Goal: Task Accomplishment & Management: Complete application form

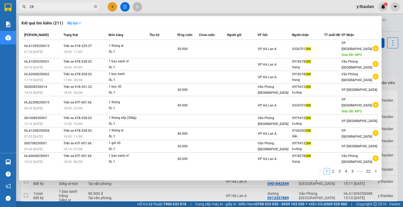
type input "2"
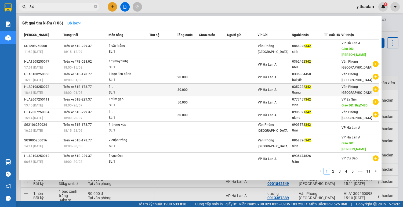
type input "3"
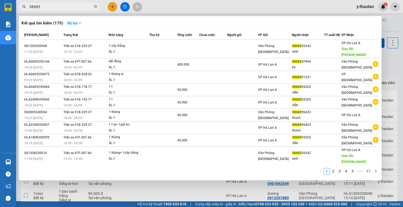
type input "08683"
click at [220, 186] on div at bounding box center [201, 103] width 403 height 207
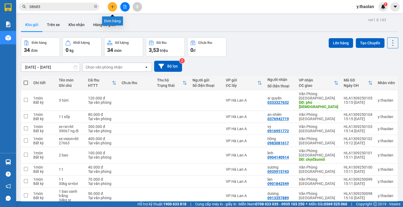
click at [113, 7] on icon "plus" at bounding box center [113, 7] width 4 height 4
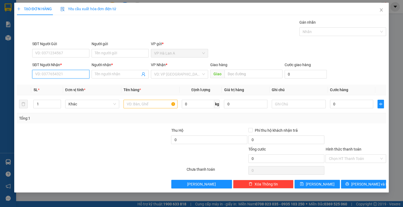
click at [69, 77] on input "SĐT Người Nhận *" at bounding box center [60, 74] width 57 height 9
type input "0986588167"
click at [59, 87] on div "0986588167 - tuệ" at bounding box center [60, 85] width 51 height 6
type input "tuệ"
type input "0986588167"
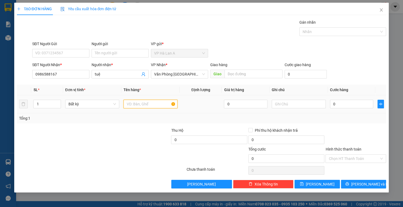
click at [143, 105] on input "text" at bounding box center [150, 104] width 54 height 9
type input "1 thùng"
click at [341, 104] on input "0" at bounding box center [351, 104] width 43 height 9
type input "8"
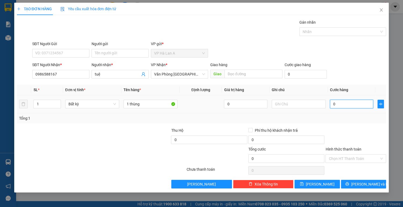
type input "8"
type input "80"
type input "80.000"
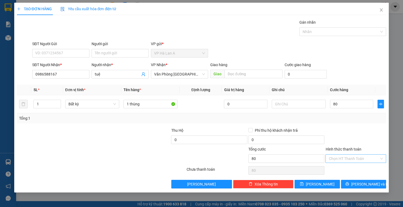
type input "80.000"
click at [347, 158] on input "Hình thức thanh toán" at bounding box center [354, 158] width 50 height 8
click at [342, 169] on div "Tại văn phòng" at bounding box center [356, 169] width 54 height 6
type input "0"
click at [325, 184] on button "[PERSON_NAME]" at bounding box center [316, 184] width 45 height 9
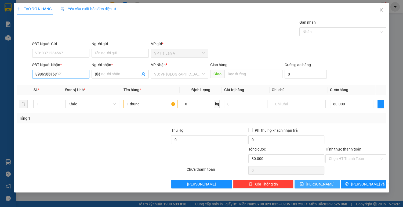
type input "0"
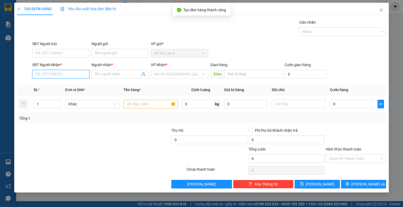
click at [70, 76] on input "SĐT Người Nhận *" at bounding box center [60, 74] width 57 height 9
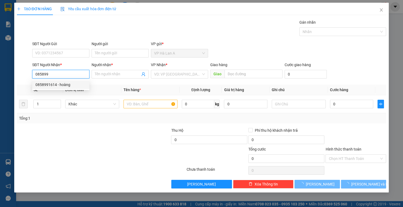
click at [62, 86] on div "0858991614 - hoàng" at bounding box center [60, 85] width 51 height 6
type input "0858991614"
type input "hoàng"
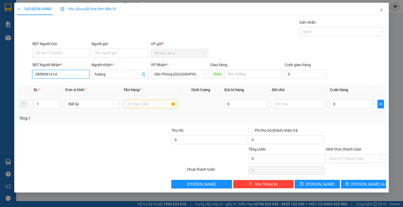
type input "0858991614"
click at [138, 103] on input "text" at bounding box center [150, 104] width 54 height 9
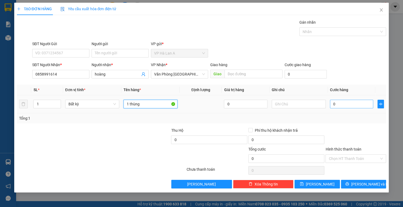
type input "1 thùng"
click at [357, 106] on input "0" at bounding box center [351, 104] width 43 height 9
type input "4"
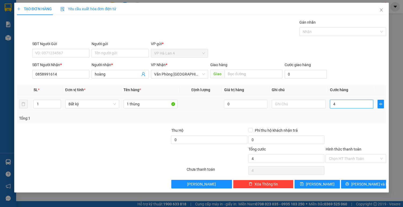
type input "40"
type input "40.000"
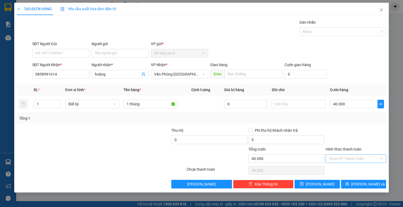
click at [360, 157] on input "Hình thức thanh toán" at bounding box center [354, 158] width 50 height 8
click at [351, 171] on div "Tại văn phòng" at bounding box center [356, 169] width 54 height 6
type input "0"
click at [310, 184] on button "[PERSON_NAME]" at bounding box center [316, 184] width 45 height 9
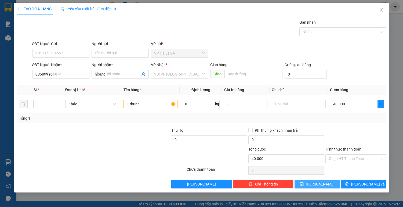
type input "0"
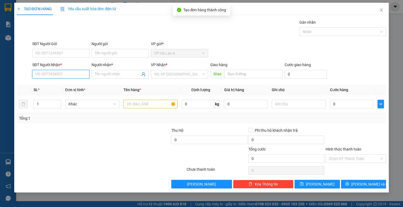
click at [75, 75] on input "SĐT Người Nhận *" at bounding box center [60, 74] width 57 height 9
click at [67, 86] on div "0966147963 - susu" at bounding box center [60, 85] width 51 height 6
type input "0966147963"
type input "susu"
type input "an sương"
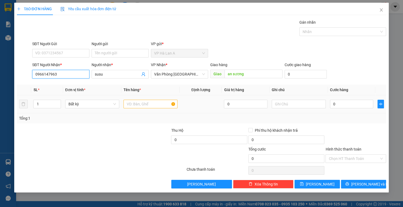
type input "0966147963"
click at [130, 105] on input "text" at bounding box center [150, 104] width 54 height 9
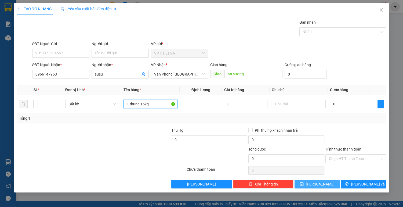
type input "1 thùng 15kg"
click at [326, 183] on button "[PERSON_NAME]" at bounding box center [316, 184] width 45 height 9
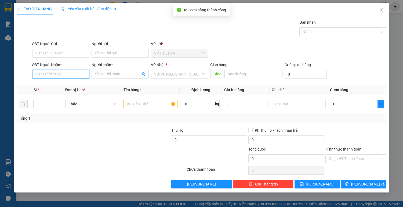
click at [73, 73] on input "SĐT Người Nhận *" at bounding box center [60, 74] width 57 height 9
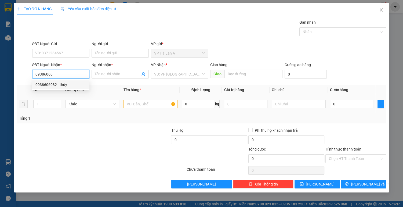
drag, startPoint x: 70, startPoint y: 86, endPoint x: 131, endPoint y: 100, distance: 62.6
click at [71, 86] on div "0938606032 - thủy" at bounding box center [60, 85] width 51 height 6
type input "0938606032"
type input "thủy"
type input "0938606032"
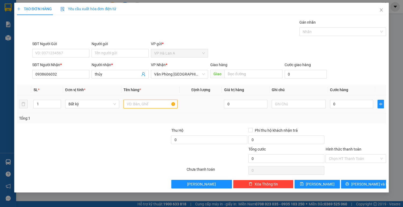
click at [130, 102] on input "text" at bounding box center [150, 104] width 54 height 9
type input "1 thùng"
click at [361, 108] on input "0" at bounding box center [351, 104] width 43 height 9
type input "8"
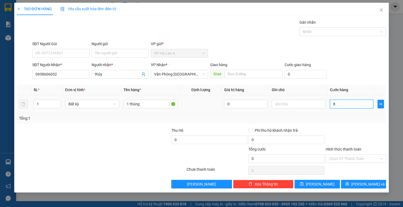
type input "8"
type input "80"
type input "80.000"
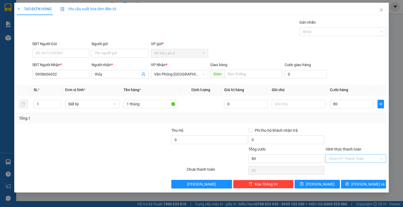
type input "80.000"
click at [353, 155] on input "Hình thức thanh toán" at bounding box center [354, 158] width 50 height 8
click at [348, 169] on div "Tại văn phòng" at bounding box center [356, 169] width 54 height 6
type input "0"
drag, startPoint x: 324, startPoint y: 181, endPoint x: 324, endPoint y: 178, distance: 3.0
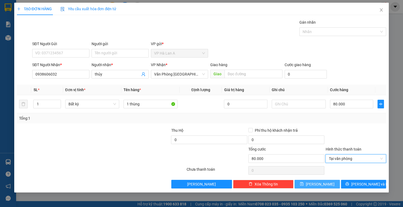
click at [324, 181] on button "[PERSON_NAME]" at bounding box center [316, 184] width 45 height 9
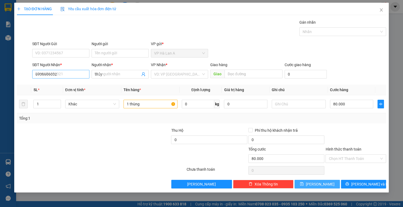
type input "0"
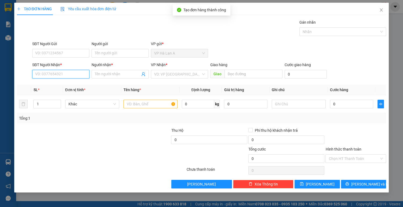
click at [68, 73] on input "SĐT Người Nhận *" at bounding box center [60, 74] width 57 height 9
type input "0384423781"
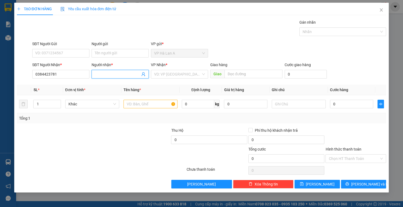
click at [111, 74] on input "Người nhận *" at bounding box center [117, 74] width 45 height 6
type input "k"
click at [171, 76] on input "search" at bounding box center [177, 74] width 47 height 8
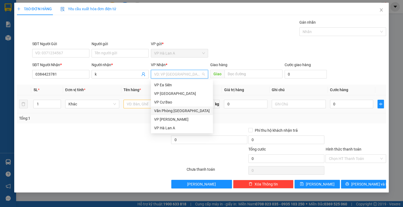
drag, startPoint x: 163, startPoint y: 113, endPoint x: 155, endPoint y: 108, distance: 9.1
click at [163, 113] on div "Văn Phòng [GEOGRAPHIC_DATA]" at bounding box center [182, 111] width 56 height 6
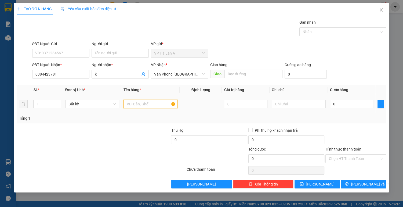
click at [130, 102] on input "text" at bounding box center [150, 104] width 54 height 9
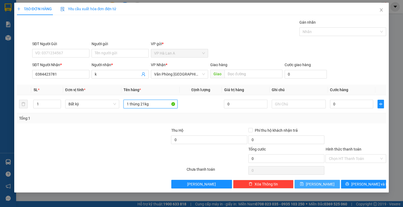
type input "1 thùng 21kg"
click at [303, 183] on button "[PERSON_NAME]" at bounding box center [316, 184] width 45 height 9
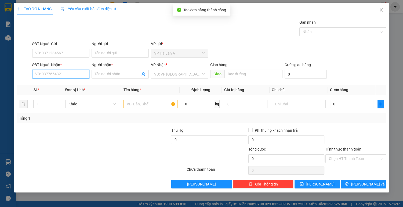
click at [68, 76] on input "SĐT Người Nhận *" at bounding box center [60, 74] width 57 height 9
type input "0348287587"
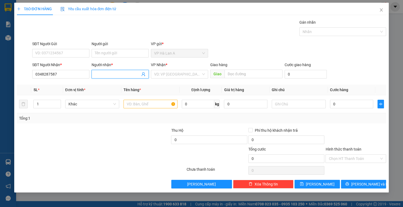
click at [109, 75] on input "Người nhận *" at bounding box center [117, 74] width 45 height 6
click at [110, 75] on input "Người nhận *" at bounding box center [117, 74] width 45 height 6
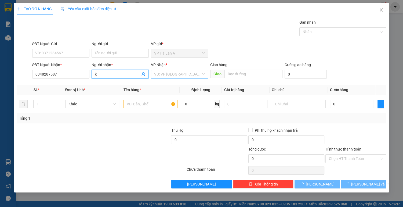
type input "k"
click at [185, 74] on input "search" at bounding box center [177, 74] width 47 height 8
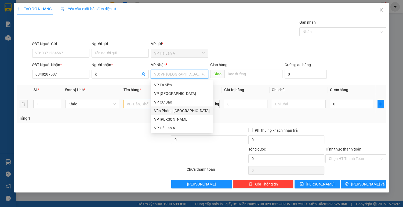
click at [167, 111] on div "Văn Phòng [GEOGRAPHIC_DATA]" at bounding box center [182, 111] width 56 height 6
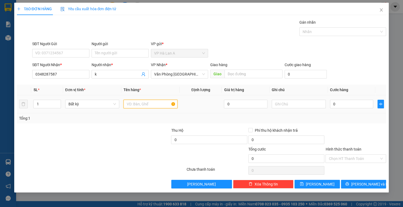
click at [139, 104] on input "text" at bounding box center [150, 104] width 54 height 9
type input "1 thùng 20kg"
click at [305, 105] on input "text" at bounding box center [299, 104] width 54 height 9
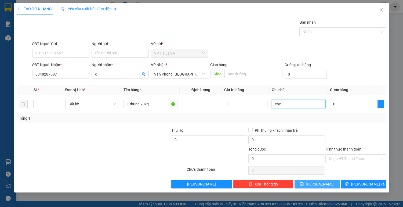
type input "chc"
click at [323, 184] on button "[PERSON_NAME]" at bounding box center [316, 184] width 45 height 9
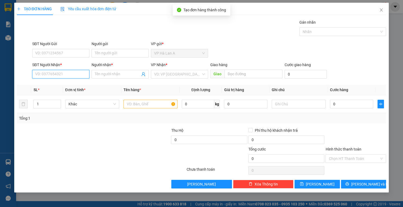
click at [75, 76] on input "SĐT Người Nhận *" at bounding box center [60, 74] width 57 height 9
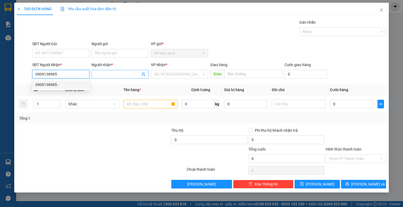
type input "0909138985"
click at [113, 74] on input "Người nhận *" at bounding box center [117, 74] width 45 height 6
type input "1"
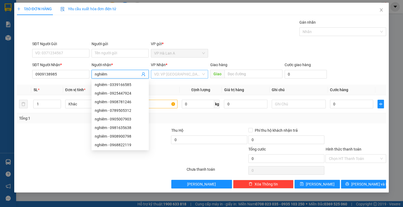
type input "nghiêm"
click at [177, 75] on input "search" at bounding box center [177, 74] width 47 height 8
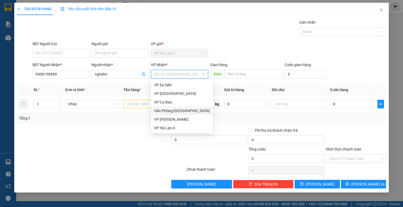
click at [174, 111] on div "Văn Phòng [GEOGRAPHIC_DATA]" at bounding box center [182, 111] width 56 height 6
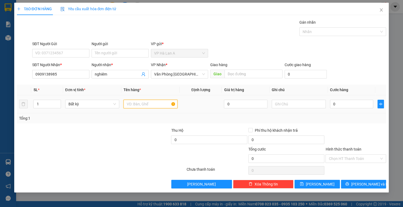
click at [140, 104] on input "text" at bounding box center [150, 104] width 54 height 9
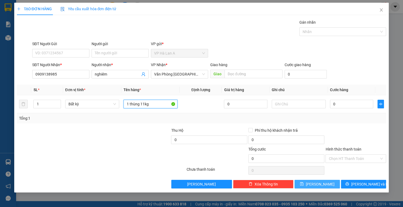
type input "1 thùng 11kg"
click at [304, 182] on icon "save" at bounding box center [302, 184] width 4 height 4
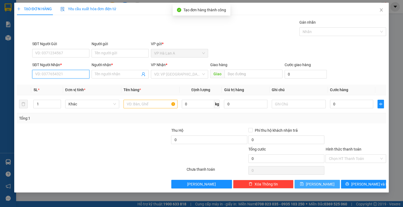
click at [72, 75] on input "SĐT Người Nhận *" at bounding box center [60, 74] width 57 height 9
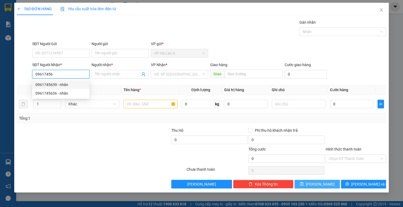
click at [67, 85] on div "0961745639 - nhân" at bounding box center [60, 85] width 51 height 6
type input "0961745639"
type input "nhân"
type input "0961745639"
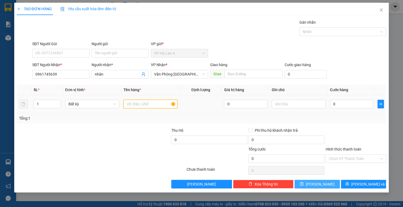
click at [155, 105] on input "text" at bounding box center [150, 104] width 54 height 9
type input "1 thùng 20kg"
click at [310, 182] on button "[PERSON_NAME]" at bounding box center [316, 184] width 45 height 9
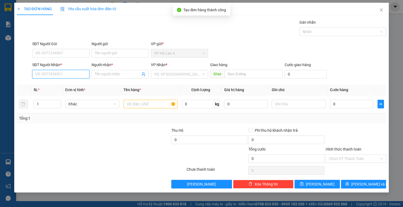
click at [76, 75] on input "SĐT Người Nhận *" at bounding box center [60, 74] width 57 height 9
type input "0934607056"
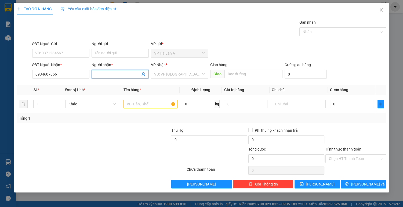
click at [110, 74] on input "Người nhận *" at bounding box center [117, 74] width 45 height 6
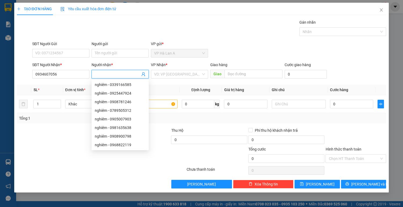
type input "d"
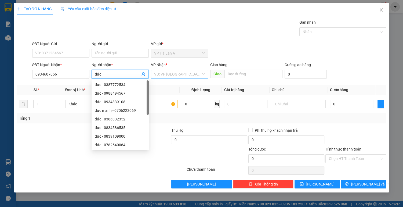
type input "đức"
click at [164, 74] on input "search" at bounding box center [177, 74] width 47 height 8
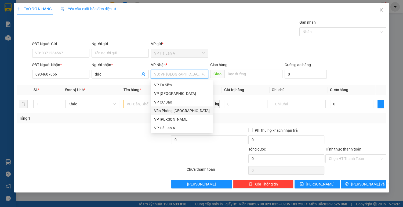
click at [177, 110] on div "Văn Phòng [GEOGRAPHIC_DATA]" at bounding box center [182, 111] width 56 height 6
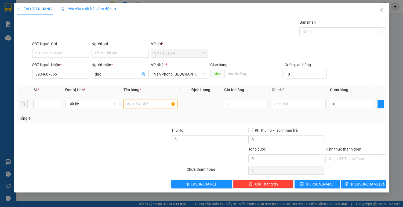
click at [141, 105] on input "text" at bounding box center [150, 104] width 54 height 9
type input "2 thùng + 1 gh2s em bé m đen"
click at [344, 107] on input "0" at bounding box center [351, 104] width 43 height 9
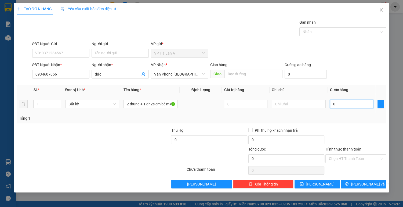
type input "1"
type input "10"
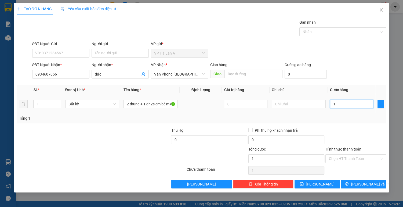
type input "10"
type input "100"
type input "100.000"
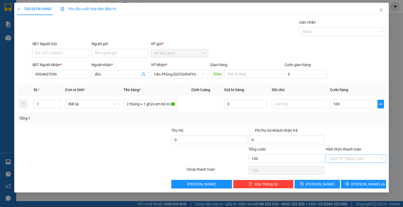
type input "100.000"
click at [352, 156] on input "Hình thức thanh toán" at bounding box center [354, 158] width 50 height 8
click at [347, 171] on div "Tại văn phòng" at bounding box center [356, 169] width 54 height 6
type input "0"
click at [333, 182] on button "[PERSON_NAME]" at bounding box center [316, 184] width 45 height 9
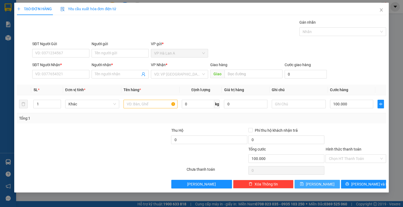
type input "0"
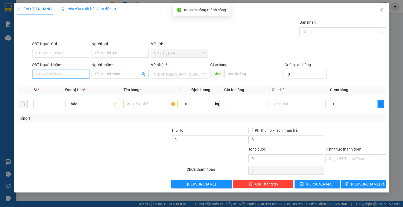
click at [70, 74] on input "SĐT Người Nhận *" at bounding box center [60, 74] width 57 height 9
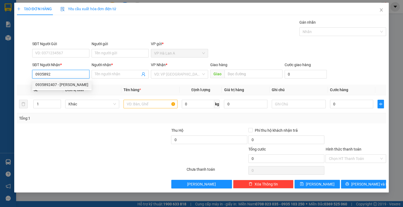
click at [63, 86] on div "0935892407 - [PERSON_NAME]" at bounding box center [61, 85] width 53 height 6
type input "0935892407"
type input "hà mẹo"
type input "0935892407"
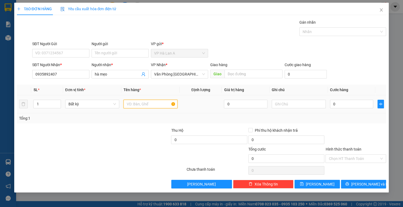
click at [133, 106] on input "text" at bounding box center [150, 104] width 54 height 9
type input "1 bọc đen"
click at [362, 105] on input "0" at bounding box center [351, 104] width 43 height 9
type input "3"
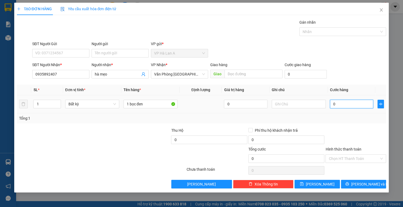
type input "3"
type input "30"
type input "30.000"
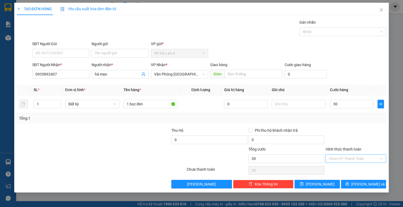
type input "30.000"
click at [352, 157] on input "Hình thức thanh toán" at bounding box center [354, 158] width 50 height 8
drag, startPoint x: 350, startPoint y: 167, endPoint x: 344, endPoint y: 177, distance: 11.9
click at [350, 167] on div "Tại văn phòng" at bounding box center [356, 169] width 54 height 6
type input "0"
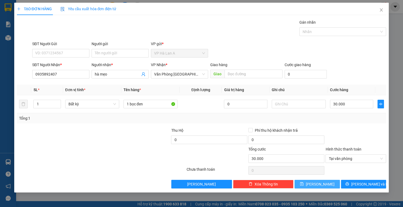
drag, startPoint x: 332, startPoint y: 184, endPoint x: 269, endPoint y: 169, distance: 64.8
click at [332, 183] on button "[PERSON_NAME]" at bounding box center [316, 184] width 45 height 9
type input "0"
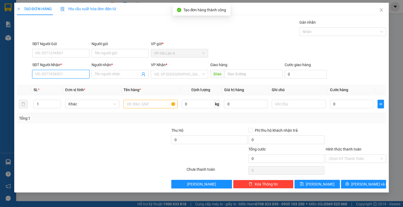
click at [76, 75] on input "SĐT Người Nhận *" at bounding box center [60, 74] width 57 height 9
click at [55, 86] on div "0702819742 - thư" at bounding box center [60, 85] width 51 height 6
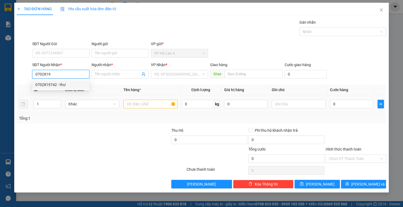
type input "0702819742"
type input "thư"
type input "0702819742"
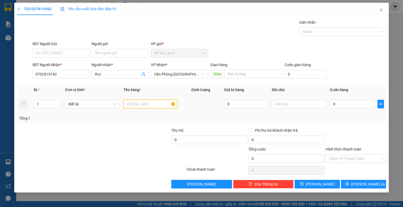
click at [129, 106] on input "text" at bounding box center [150, 104] width 54 height 9
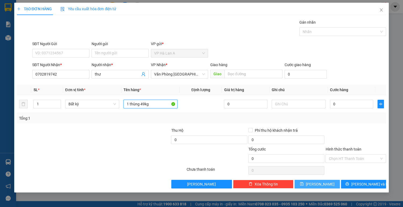
type input "1 thùng 49kg"
click at [307, 183] on button "[PERSON_NAME]" at bounding box center [316, 184] width 45 height 9
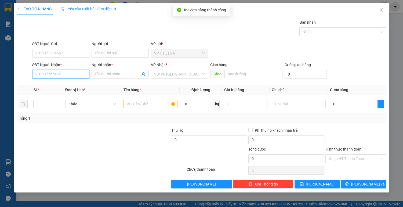
click at [74, 76] on input "SĐT Người Nhận *" at bounding box center [60, 74] width 57 height 9
type input "0962478347"
click at [71, 84] on div "0962478347 - nam" at bounding box center [60, 85] width 51 height 6
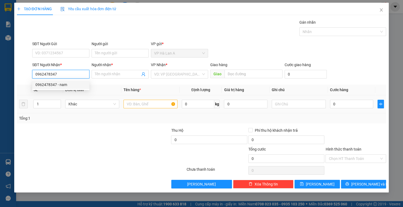
type input "nam"
type input "0962478347"
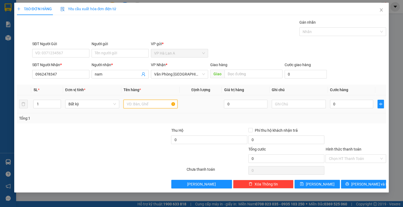
click at [144, 104] on input "text" at bounding box center [150, 104] width 54 height 9
type input "1 thùng"
click at [338, 101] on input "0" at bounding box center [351, 104] width 43 height 9
type input "5"
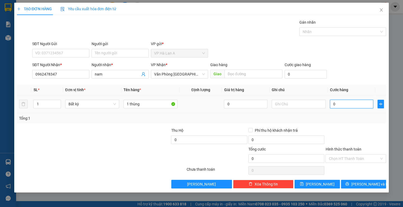
type input "5"
type input "50"
type input "50.000"
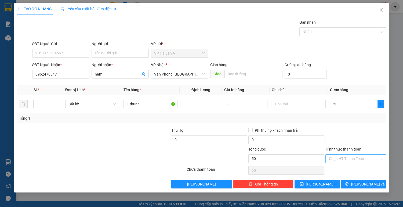
type input "50.000"
click at [335, 159] on input "Hình thức thanh toán" at bounding box center [354, 158] width 50 height 8
click at [331, 169] on div "Tại văn phòng" at bounding box center [356, 169] width 54 height 6
type input "0"
click at [325, 183] on button "[PERSON_NAME]" at bounding box center [316, 184] width 45 height 9
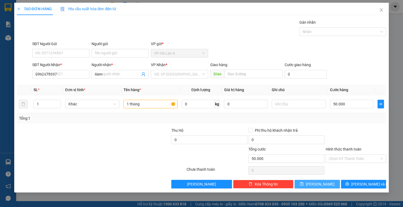
type input "0"
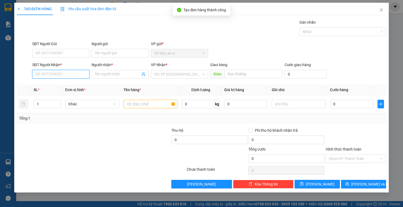
click at [63, 75] on input "SĐT Người Nhận *" at bounding box center [60, 74] width 57 height 9
click at [62, 85] on div "0964821047 - nguyên" at bounding box center [60, 85] width 51 height 6
type input "0964821047"
type input "nguyên"
type input "0964821047"
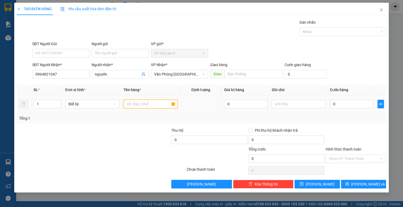
click at [141, 104] on input "text" at bounding box center [150, 104] width 54 height 9
type input "1 thùng"
click at [339, 104] on input "0" at bounding box center [351, 104] width 43 height 9
type input "4"
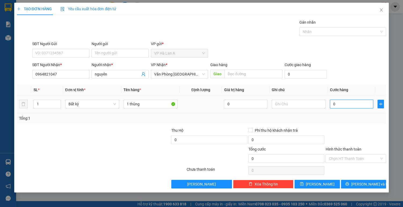
type input "4"
type input "40"
type input "40.000"
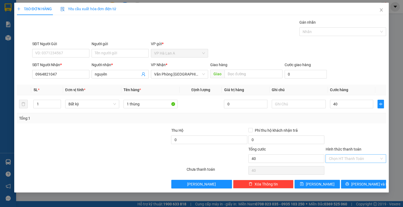
type input "40.000"
click at [338, 155] on input "Hình thức thanh toán" at bounding box center [354, 158] width 50 height 8
drag, startPoint x: 335, startPoint y: 168, endPoint x: 329, endPoint y: 176, distance: 10.1
click at [335, 168] on div "Tại văn phòng" at bounding box center [356, 169] width 54 height 6
type input "0"
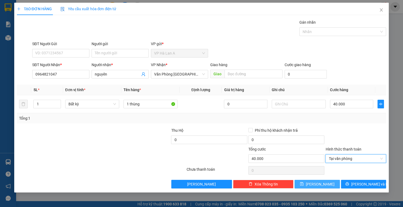
click at [325, 181] on button "[PERSON_NAME]" at bounding box center [316, 184] width 45 height 9
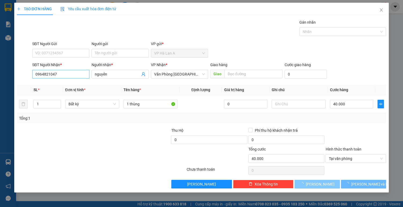
type input "0"
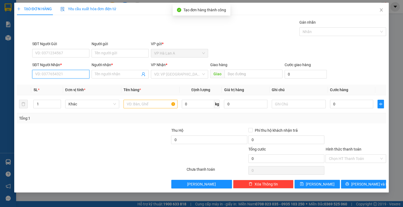
click at [78, 72] on input "SĐT Người Nhận *" at bounding box center [60, 74] width 57 height 9
click at [62, 85] on div "0372995656 - kiệt" at bounding box center [60, 85] width 51 height 6
type input "0372995656"
type input "kiệt"
type input "0372995656"
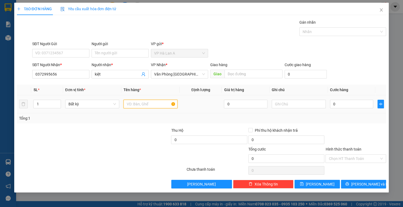
click at [129, 105] on input "text" at bounding box center [150, 104] width 54 height 9
type input "2 thùng (x+g)"
click at [281, 102] on input "text" at bounding box center [299, 104] width 54 height 9
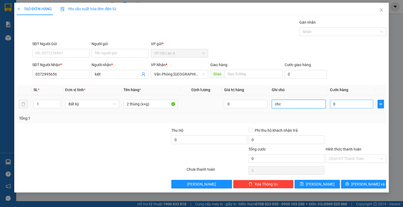
type input "chc"
click at [349, 106] on input "0" at bounding box center [351, 104] width 43 height 9
type input "8"
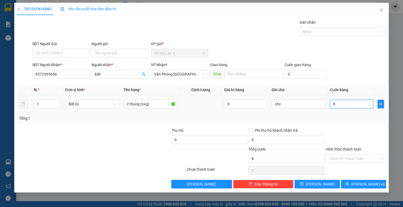
type input "80"
type input "80.000"
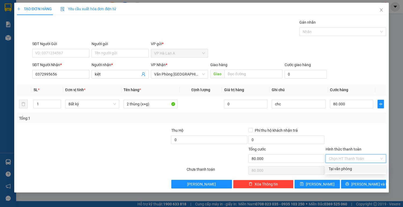
click at [348, 158] on input "Hình thức thanh toán" at bounding box center [354, 158] width 50 height 8
click at [347, 168] on div "Tại văn phòng" at bounding box center [356, 169] width 54 height 6
type input "0"
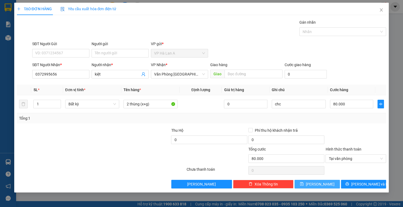
click at [316, 184] on button "[PERSON_NAME]" at bounding box center [316, 184] width 45 height 9
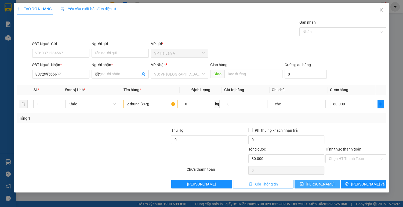
type input "0"
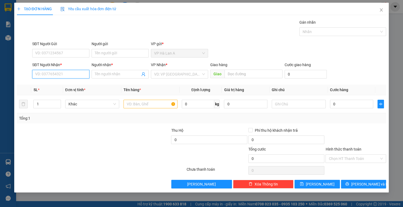
click at [74, 72] on input "SĐT Người Nhận *" at bounding box center [60, 74] width 57 height 9
click at [57, 85] on div "0916169391 - huấn" at bounding box center [60, 85] width 51 height 6
type input "0916169391"
type input "huấn"
type input "0916169391"
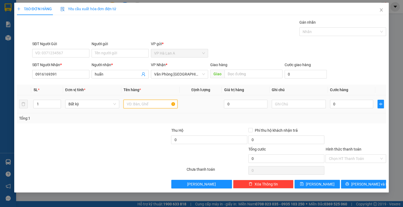
click at [132, 104] on input "text" at bounding box center [150, 104] width 54 height 9
type input "2 thùng"
click at [280, 103] on input "text" at bounding box center [299, 104] width 54 height 9
click at [350, 101] on input "0" at bounding box center [351, 104] width 43 height 9
click at [341, 157] on input "Hình thức thanh toán" at bounding box center [354, 158] width 50 height 8
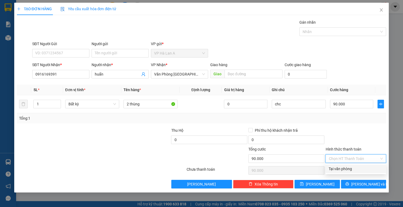
click at [339, 168] on div "Tại văn phòng" at bounding box center [356, 169] width 54 height 6
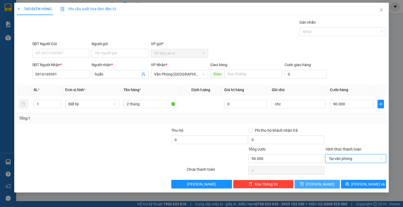
click at [330, 181] on button "[PERSON_NAME]" at bounding box center [316, 184] width 45 height 9
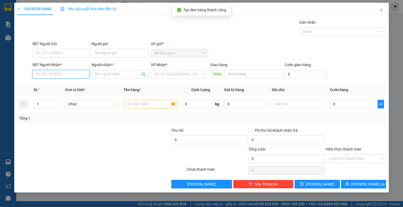
click at [61, 75] on input "SĐT Người Nhận *" at bounding box center [60, 74] width 57 height 9
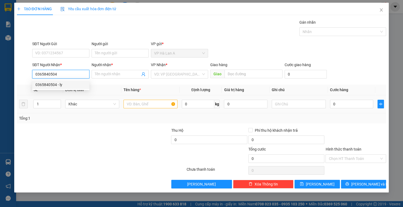
drag, startPoint x: 38, startPoint y: 85, endPoint x: 97, endPoint y: 94, distance: 59.9
click at [38, 85] on div "0365840504 - ly" at bounding box center [60, 85] width 51 height 6
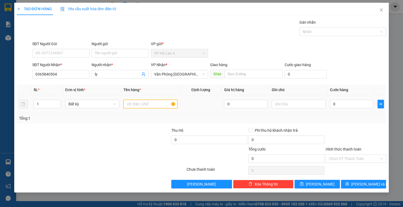
click at [151, 107] on input "text" at bounding box center [150, 104] width 54 height 9
click at [353, 105] on input "0" at bounding box center [351, 104] width 43 height 9
click at [360, 157] on input "Hình thức thanh toán" at bounding box center [354, 158] width 50 height 8
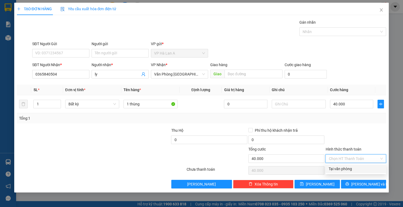
click at [346, 169] on div "Tại văn phòng" at bounding box center [356, 169] width 54 height 6
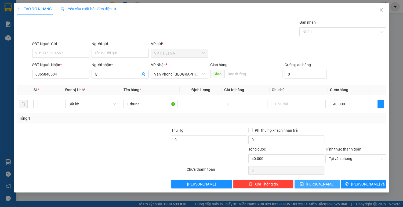
click at [324, 181] on button "[PERSON_NAME]" at bounding box center [316, 184] width 45 height 9
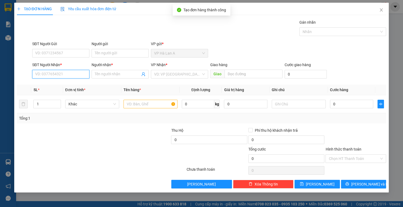
click at [62, 76] on input "SĐT Người Nhận *" at bounding box center [60, 74] width 57 height 9
click at [55, 88] on div "0907787682 - long" at bounding box center [60, 84] width 57 height 9
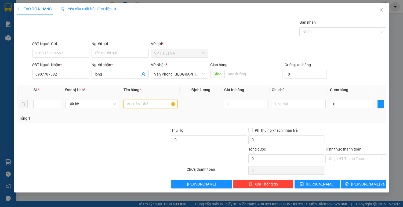
click at [135, 105] on input "text" at bounding box center [150, 104] width 54 height 9
click at [351, 105] on input "0" at bounding box center [351, 104] width 43 height 9
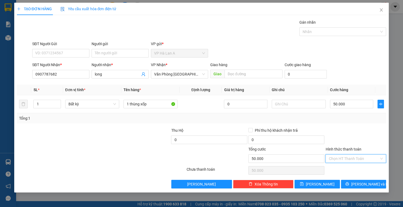
click at [347, 156] on input "Hình thức thanh toán" at bounding box center [354, 158] width 50 height 8
click at [342, 169] on div "Tại văn phòng" at bounding box center [356, 169] width 54 height 6
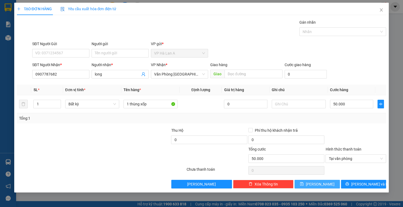
click at [319, 183] on span "[PERSON_NAME]" at bounding box center [320, 184] width 29 height 6
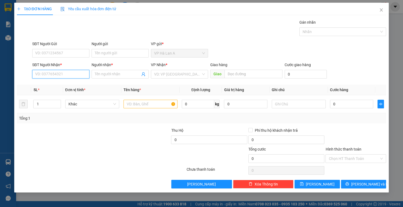
click at [60, 76] on input "SĐT Người Nhận *" at bounding box center [60, 74] width 57 height 9
click at [59, 85] on div "0935474826 - trâm" at bounding box center [60, 85] width 51 height 6
click at [134, 104] on input "text" at bounding box center [150, 104] width 54 height 9
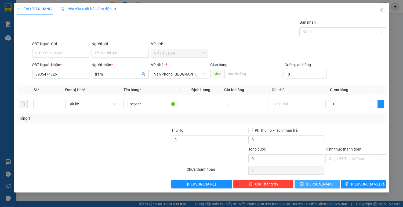
click at [319, 184] on span "[PERSON_NAME]" at bounding box center [320, 184] width 29 height 6
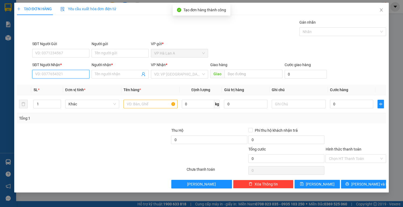
click at [57, 74] on input "SĐT Người Nhận *" at bounding box center [60, 74] width 57 height 9
click at [59, 83] on div "0364523679 - chi" at bounding box center [60, 85] width 51 height 6
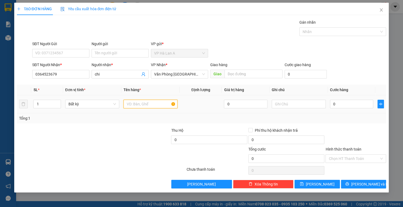
click at [133, 105] on input "text" at bounding box center [150, 104] width 54 height 9
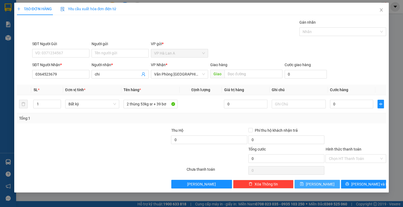
click at [304, 183] on icon "save" at bounding box center [302, 184] width 4 height 4
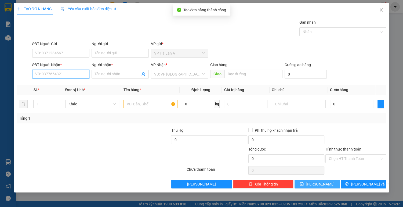
click at [74, 72] on input "SĐT Người Nhận *" at bounding box center [60, 74] width 57 height 9
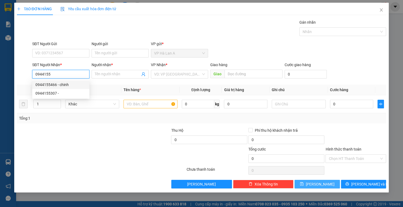
click at [63, 87] on div "0944155466 - chinh" at bounding box center [60, 84] width 57 height 9
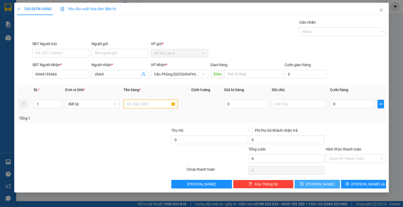
click at [140, 106] on input "text" at bounding box center [150, 104] width 54 height 9
click at [347, 106] on input "0" at bounding box center [351, 104] width 43 height 9
click at [144, 102] on input "1 thùng" at bounding box center [150, 104] width 54 height 9
click at [145, 104] on input "1 thùng 5okg" at bounding box center [150, 104] width 54 height 9
click at [328, 183] on button "[PERSON_NAME]" at bounding box center [316, 184] width 45 height 9
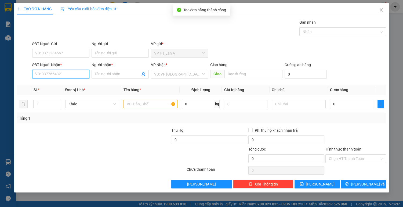
click at [70, 75] on input "SĐT Người Nhận *" at bounding box center [60, 74] width 57 height 9
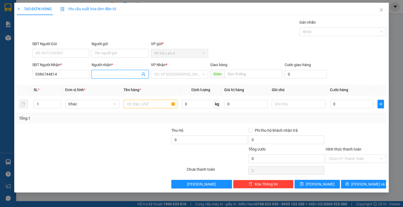
click at [119, 75] on input "Người nhận *" at bounding box center [117, 74] width 45 height 6
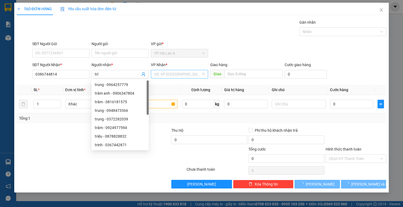
click at [168, 75] on input "search" at bounding box center [177, 74] width 47 height 8
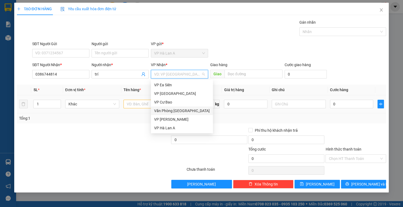
drag, startPoint x: 166, startPoint y: 110, endPoint x: 153, endPoint y: 108, distance: 13.6
click at [166, 110] on div "Văn Phòng [GEOGRAPHIC_DATA]" at bounding box center [182, 111] width 56 height 6
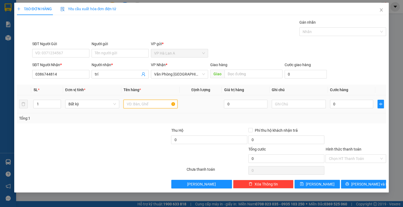
click at [147, 105] on input "text" at bounding box center [150, 104] width 54 height 9
click at [301, 107] on input "text" at bounding box center [299, 104] width 54 height 9
click at [355, 106] on input "0" at bounding box center [351, 104] width 43 height 9
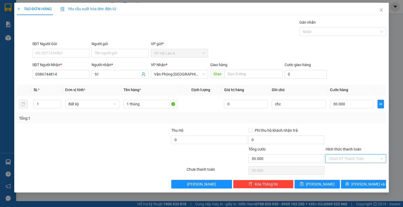
click at [344, 157] on input "Hình thức thanh toán" at bounding box center [354, 158] width 50 height 8
click at [336, 170] on div "Tại văn phòng" at bounding box center [356, 169] width 54 height 6
click at [319, 183] on span "[PERSON_NAME]" at bounding box center [320, 184] width 29 height 6
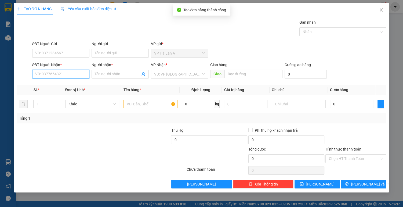
click at [68, 73] on input "SĐT Người Nhận *" at bounding box center [60, 74] width 57 height 9
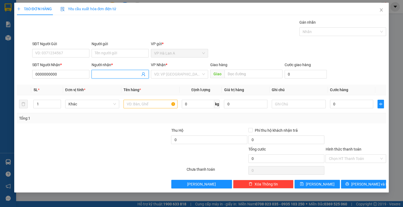
click at [97, 75] on input "Người nhận *" at bounding box center [117, 74] width 45 height 6
click at [174, 72] on input "search" at bounding box center [177, 74] width 47 height 8
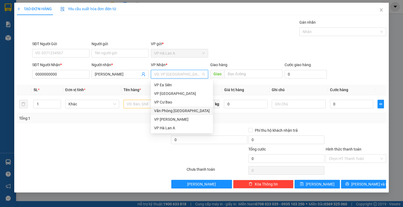
click at [175, 111] on div "Văn Phòng [GEOGRAPHIC_DATA]" at bounding box center [182, 111] width 56 height 6
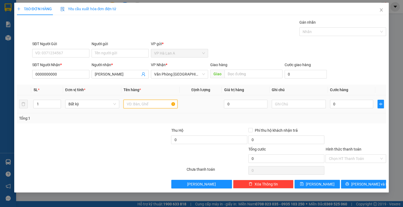
click at [140, 104] on input "text" at bounding box center [150, 104] width 54 height 9
click at [342, 101] on input "0" at bounding box center [351, 104] width 43 height 9
click at [342, 158] on input "Hình thức thanh toán" at bounding box center [354, 158] width 50 height 8
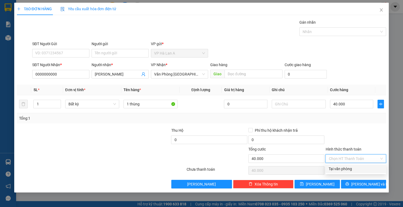
click at [338, 170] on div "Tại văn phòng" at bounding box center [356, 169] width 54 height 6
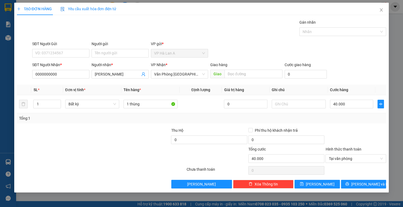
click at [312, 190] on div "TẠO ĐƠN HÀNG Yêu cầu xuất hóa đơn điện tử Transit Pickup Surcharge Ids Transit …" at bounding box center [201, 97] width 375 height 189
click at [304, 185] on icon "save" at bounding box center [302, 184] width 4 height 4
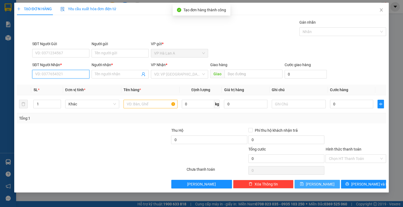
click at [69, 72] on input "SĐT Người Nhận *" at bounding box center [60, 74] width 57 height 9
click at [65, 85] on div "0776273386 - láng" at bounding box center [60, 85] width 51 height 6
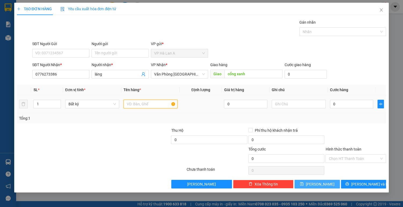
click at [150, 106] on input "text" at bounding box center [150, 104] width 54 height 9
click at [286, 106] on input "text" at bounding box center [299, 104] width 54 height 9
click at [304, 183] on icon "save" at bounding box center [302, 184] width 4 height 4
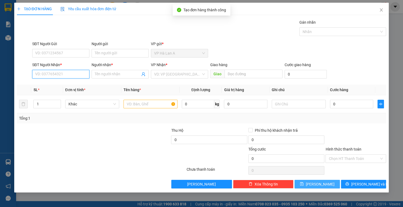
click at [78, 75] on input "SĐT Người Nhận *" at bounding box center [60, 74] width 57 height 9
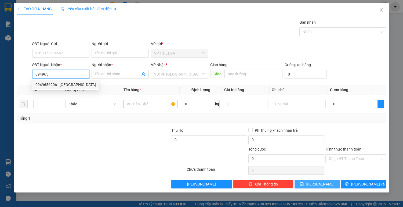
click at [84, 87] on div "0949656206 - [GEOGRAPHIC_DATA]" at bounding box center [65, 84] width 67 height 9
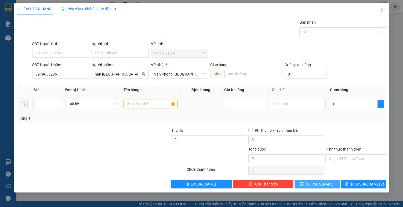
click at [135, 107] on input "text" at bounding box center [150, 104] width 54 height 9
click at [353, 103] on input "0" at bounding box center [351, 104] width 43 height 9
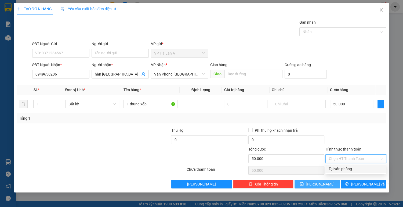
click at [349, 155] on input "Hình thức thanh toán" at bounding box center [354, 158] width 50 height 8
click at [344, 169] on div "Tại văn phòng" at bounding box center [356, 169] width 54 height 6
click at [329, 181] on button "[PERSON_NAME]" at bounding box center [316, 184] width 45 height 9
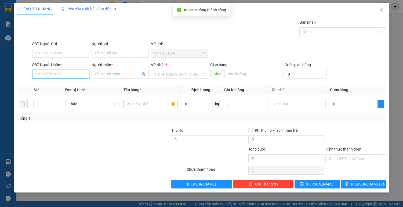
click at [74, 75] on input "SĐT Người Nhận *" at bounding box center [60, 74] width 57 height 9
click at [63, 86] on div "0938748656 - thường" at bounding box center [60, 85] width 51 height 6
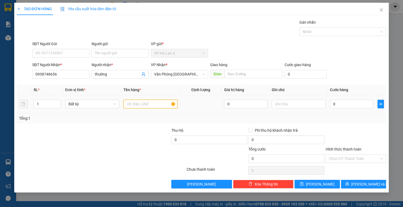
click at [140, 105] on input "text" at bounding box center [150, 104] width 54 height 9
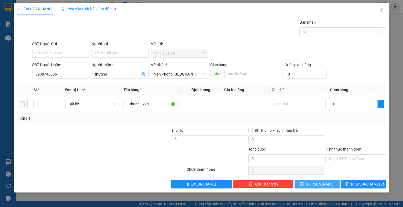
drag, startPoint x: 307, startPoint y: 184, endPoint x: 304, endPoint y: 181, distance: 4.0
click at [307, 183] on button "[PERSON_NAME]" at bounding box center [316, 184] width 45 height 9
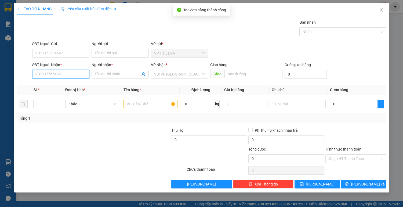
click at [69, 75] on input "SĐT Người Nhận *" at bounding box center [60, 74] width 57 height 9
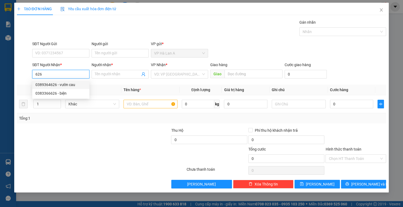
click at [61, 86] on div "0389364626 - vườn cau" at bounding box center [60, 85] width 51 height 6
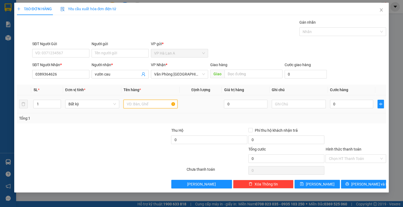
click at [132, 104] on input "text" at bounding box center [150, 104] width 54 height 9
click at [306, 182] on button "[PERSON_NAME]" at bounding box center [316, 184] width 45 height 9
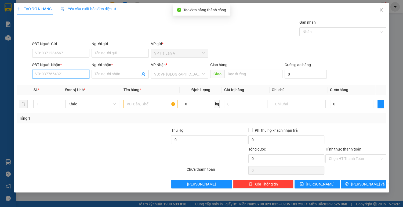
click at [56, 76] on input "SĐT Người Nhận *" at bounding box center [60, 74] width 57 height 9
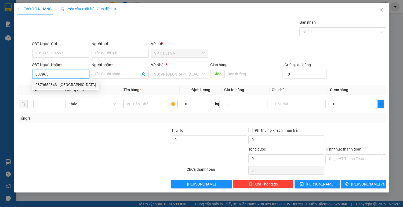
click at [63, 86] on div "0879652343 - [GEOGRAPHIC_DATA]" at bounding box center [65, 85] width 60 height 6
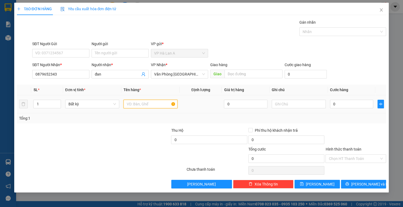
click at [142, 104] on input "text" at bounding box center [150, 104] width 54 height 9
click at [365, 107] on input "0" at bounding box center [351, 104] width 43 height 9
click at [361, 157] on input "Hình thức thanh toán" at bounding box center [354, 158] width 50 height 8
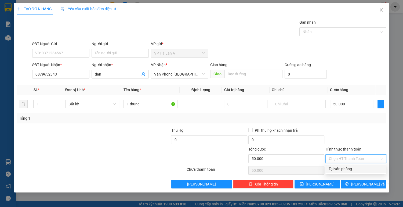
click at [350, 167] on div "Tại văn phòng" at bounding box center [356, 169] width 54 height 6
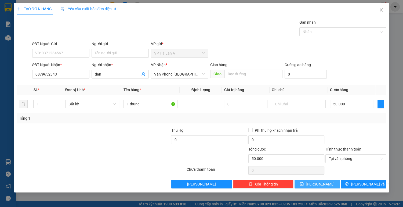
click at [324, 182] on button "[PERSON_NAME]" at bounding box center [316, 184] width 45 height 9
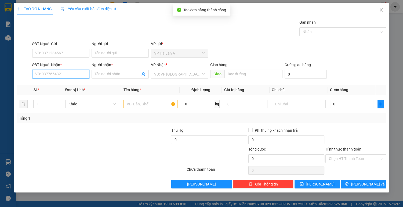
click at [58, 73] on input "SĐT Người Nhận *" at bounding box center [60, 74] width 57 height 9
click at [52, 74] on input "0922222662" at bounding box center [60, 74] width 57 height 9
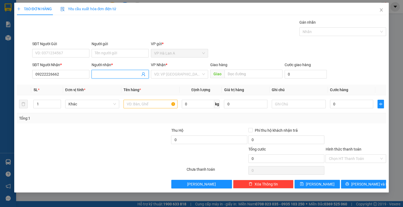
click at [119, 75] on input "Người nhận *" at bounding box center [117, 74] width 45 height 6
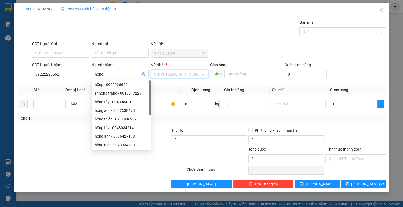
click at [161, 76] on input "search" at bounding box center [177, 74] width 47 height 8
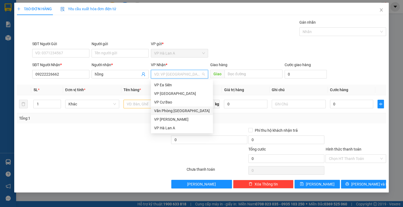
click at [171, 114] on div "Văn Phòng [GEOGRAPHIC_DATA]" at bounding box center [182, 110] width 62 height 9
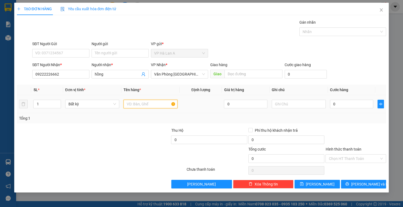
click at [141, 104] on input "text" at bounding box center [150, 104] width 54 height 9
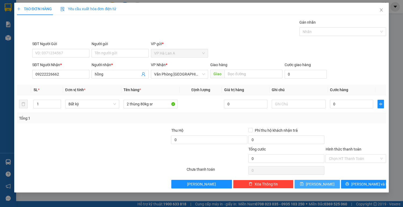
click at [301, 182] on button "[PERSON_NAME]" at bounding box center [316, 184] width 45 height 9
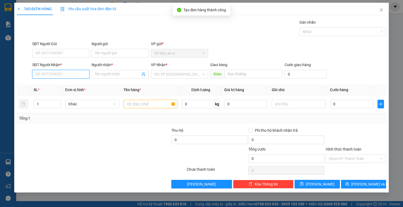
click at [74, 75] on input "SĐT Người Nhận *" at bounding box center [60, 74] width 57 height 9
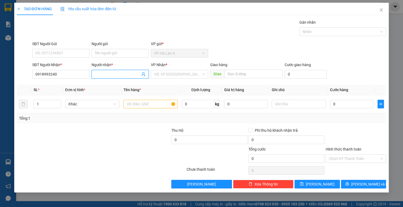
click at [100, 74] on input "Người nhận *" at bounding box center [117, 74] width 45 height 6
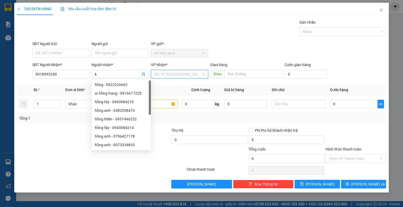
click at [169, 76] on input "search" at bounding box center [177, 74] width 47 height 8
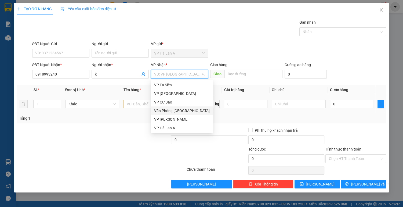
drag, startPoint x: 168, startPoint y: 111, endPoint x: 145, endPoint y: 106, distance: 23.9
click at [168, 111] on div "Văn Phòng [GEOGRAPHIC_DATA]" at bounding box center [182, 111] width 56 height 6
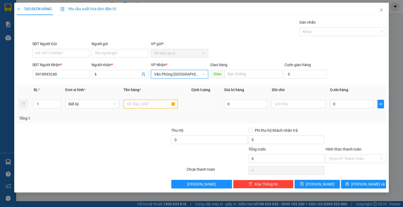
click at [143, 105] on input "text" at bounding box center [150, 104] width 54 height 9
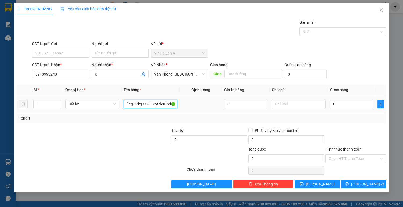
scroll to position [0, 9]
click at [170, 103] on input "1 thùng 47kg sr + 1 xọt đen 2okg" at bounding box center [150, 104] width 54 height 9
click at [304, 180] on button "[PERSON_NAME]" at bounding box center [316, 184] width 45 height 9
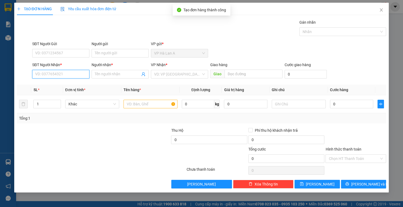
click at [70, 74] on input "SĐT Người Nhận *" at bounding box center [60, 74] width 57 height 9
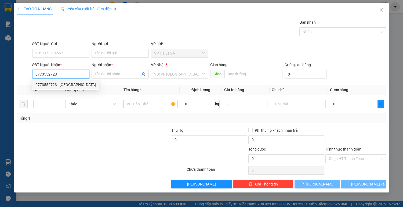
click at [68, 86] on div "0773552723 - [GEOGRAPHIC_DATA]" at bounding box center [65, 85] width 60 height 6
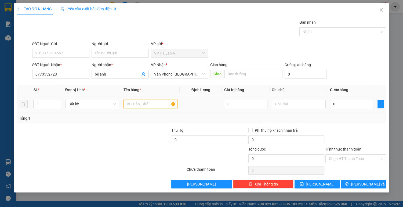
click at [128, 104] on input "text" at bounding box center [150, 104] width 54 height 9
click at [304, 182] on button "[PERSON_NAME]" at bounding box center [316, 184] width 45 height 9
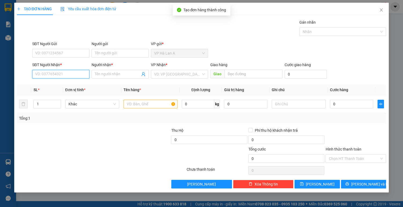
click at [74, 74] on input "SĐT Người Nhận *" at bounding box center [60, 74] width 57 height 9
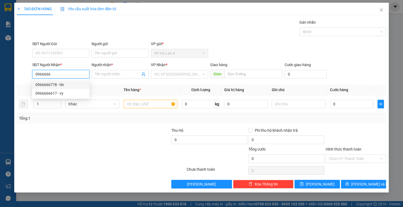
click at [60, 85] on div "0966666778 - tín" at bounding box center [60, 85] width 51 height 6
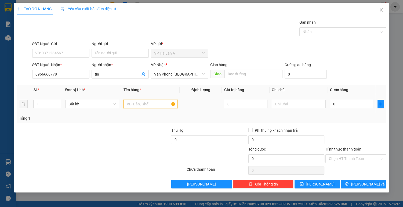
click at [139, 105] on input "text" at bounding box center [150, 104] width 54 height 9
click at [352, 101] on input "0" at bounding box center [351, 104] width 43 height 9
click at [342, 161] on input "Hình thức thanh toán" at bounding box center [354, 158] width 50 height 8
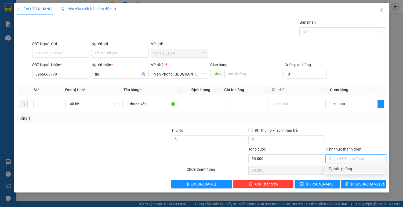
click at [338, 171] on div "Tại văn phòng" at bounding box center [356, 169] width 54 height 6
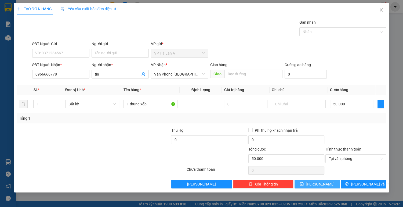
click at [323, 182] on button "[PERSON_NAME]" at bounding box center [316, 184] width 45 height 9
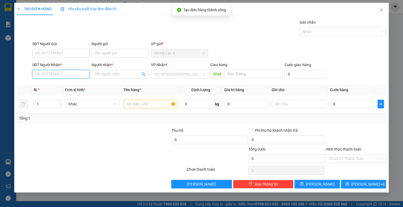
click at [54, 70] on input "SĐT Người Nhận *" at bounding box center [60, 74] width 57 height 9
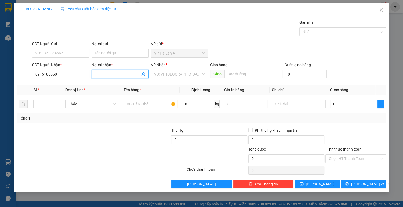
click at [113, 74] on input "Người nhận *" at bounding box center [117, 74] width 45 height 6
click at [168, 75] on input "search" at bounding box center [177, 74] width 47 height 8
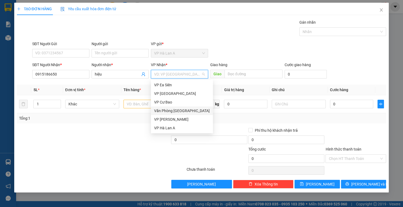
click at [174, 111] on div "Văn Phòng [GEOGRAPHIC_DATA]" at bounding box center [182, 111] width 56 height 6
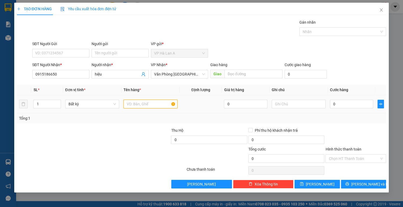
click at [138, 106] on input "text" at bounding box center [150, 104] width 54 height 9
click at [352, 105] on input "0" at bounding box center [351, 104] width 43 height 9
click at [344, 157] on input "Hình thức thanh toán" at bounding box center [354, 158] width 50 height 8
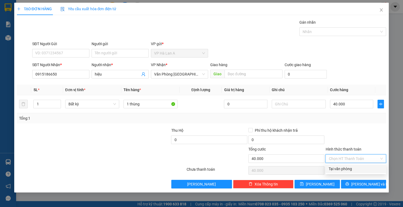
click at [341, 169] on div "Tại văn phòng" at bounding box center [356, 169] width 54 height 6
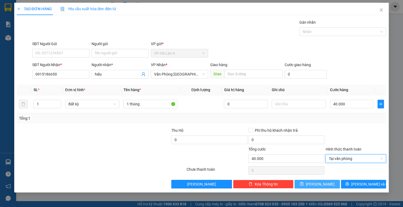
click at [325, 184] on button "[PERSON_NAME]" at bounding box center [316, 184] width 45 height 9
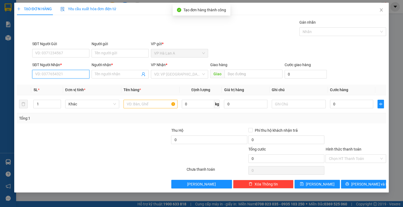
click at [64, 75] on input "SĐT Người Nhận *" at bounding box center [60, 74] width 57 height 9
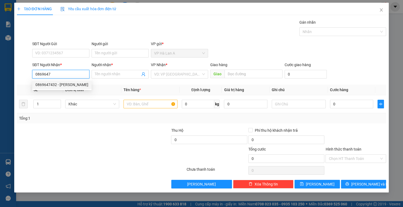
click at [58, 83] on div "0869647432 - [PERSON_NAME]" at bounding box center [61, 85] width 53 height 6
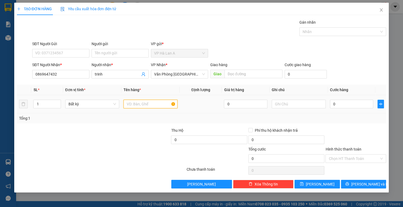
click at [134, 107] on input "text" at bounding box center [150, 104] width 54 height 9
click at [339, 104] on input "0" at bounding box center [351, 104] width 43 height 9
click at [351, 158] on input "Hình thức thanh toán" at bounding box center [354, 158] width 50 height 8
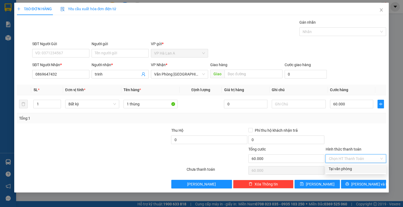
click at [342, 167] on div "Tại văn phòng" at bounding box center [356, 169] width 54 height 6
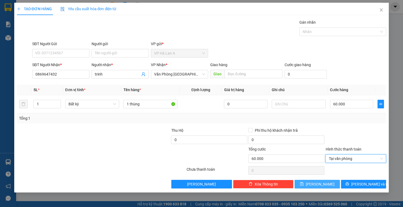
click at [325, 184] on button "[PERSON_NAME]" at bounding box center [316, 184] width 45 height 9
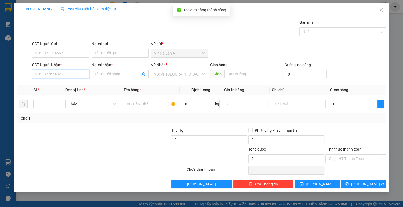
click at [74, 74] on input "SĐT Người Nhận *" at bounding box center [60, 74] width 57 height 9
drag, startPoint x: 62, startPoint y: 87, endPoint x: 98, endPoint y: 90, distance: 35.6
click at [66, 86] on div "0976730794 - tuyết" at bounding box center [60, 85] width 51 height 6
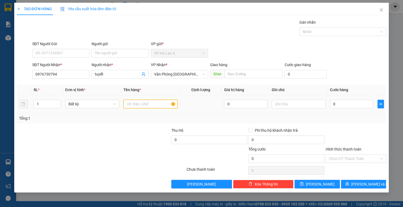
click at [157, 103] on input "text" at bounding box center [150, 104] width 54 height 9
click at [337, 101] on input "0" at bounding box center [351, 104] width 43 height 9
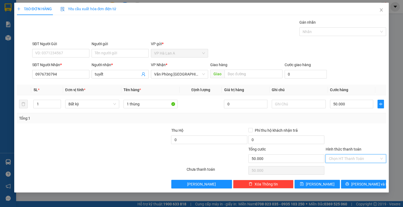
click at [345, 156] on input "Hình thức thanh toán" at bounding box center [354, 158] width 50 height 8
click at [342, 167] on div "Tại văn phòng" at bounding box center [356, 169] width 54 height 6
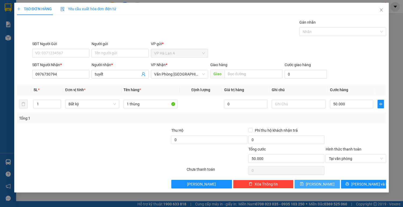
click at [330, 185] on button "[PERSON_NAME]" at bounding box center [316, 184] width 45 height 9
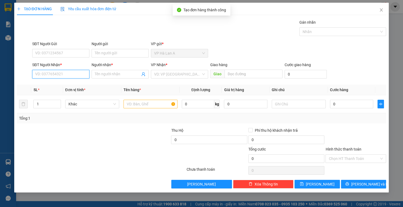
click at [54, 70] on input "SĐT Người Nhận *" at bounding box center [60, 74] width 57 height 9
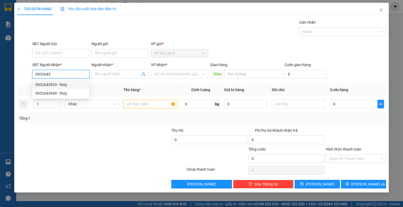
drag, startPoint x: 46, startPoint y: 86, endPoint x: 61, endPoint y: 86, distance: 14.8
click at [46, 85] on div "0932643929 - thúy" at bounding box center [60, 85] width 51 height 6
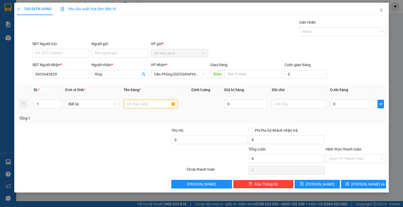
click at [131, 103] on input "text" at bounding box center [150, 104] width 54 height 9
click at [354, 104] on input "0" at bounding box center [351, 104] width 43 height 9
click at [365, 159] on input "Hình thức thanh toán" at bounding box center [354, 158] width 50 height 8
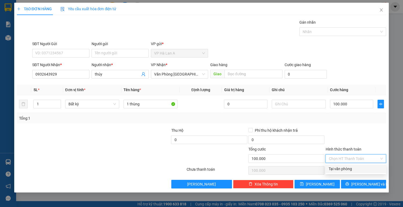
click at [362, 167] on div "Tại văn phòng" at bounding box center [356, 169] width 54 height 6
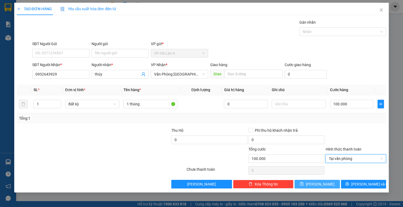
drag, startPoint x: 331, startPoint y: 184, endPoint x: 301, endPoint y: 173, distance: 32.3
click at [331, 184] on button "[PERSON_NAME]" at bounding box center [316, 184] width 45 height 9
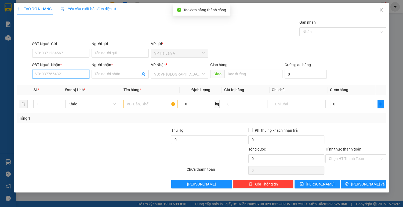
click at [68, 73] on input "SĐT Người Nhận *" at bounding box center [60, 74] width 57 height 9
drag, startPoint x: 66, startPoint y: 88, endPoint x: 67, endPoint y: 85, distance: 3.3
click at [67, 85] on div "0798412888 - khải" at bounding box center [60, 84] width 57 height 9
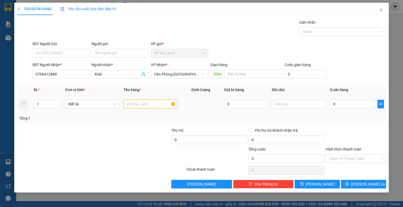
click at [137, 105] on input "text" at bounding box center [150, 104] width 54 height 9
click at [341, 105] on input "0" at bounding box center [351, 104] width 43 height 9
click at [337, 158] on input "Hình thức thanh toán" at bounding box center [354, 158] width 50 height 8
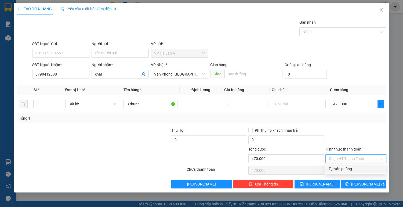
click at [335, 170] on div "Tại văn phòng" at bounding box center [356, 169] width 54 height 6
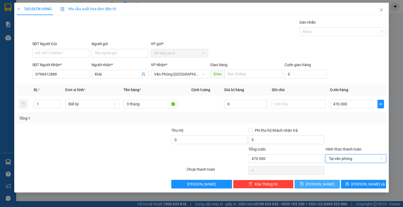
click at [328, 185] on button "[PERSON_NAME]" at bounding box center [316, 184] width 45 height 9
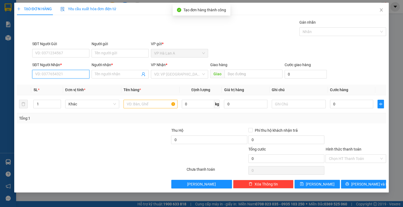
click at [73, 76] on input "SĐT Người Nhận *" at bounding box center [60, 74] width 57 height 9
drag, startPoint x: 66, startPoint y: 86, endPoint x: 81, endPoint y: 89, distance: 14.7
click at [66, 86] on div "0878725996 - ấn" at bounding box center [60, 85] width 51 height 6
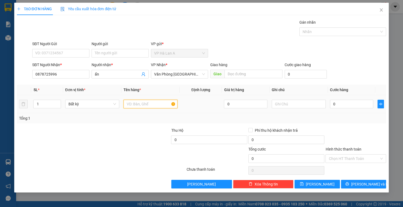
click at [137, 104] on input "text" at bounding box center [150, 104] width 54 height 9
click at [276, 105] on input "text" at bounding box center [299, 104] width 54 height 9
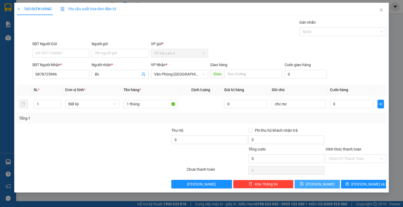
click at [323, 182] on button "[PERSON_NAME]" at bounding box center [316, 184] width 45 height 9
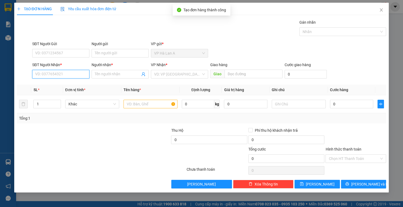
click at [73, 73] on input "SĐT Người Nhận *" at bounding box center [60, 74] width 57 height 9
click at [65, 85] on div "0919354443 - thảo vy tòng" at bounding box center [60, 85] width 51 height 6
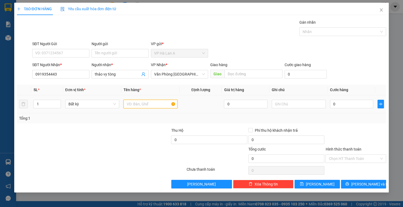
click at [137, 106] on input "text" at bounding box center [150, 104] width 54 height 9
click at [303, 106] on input "text" at bounding box center [299, 104] width 54 height 9
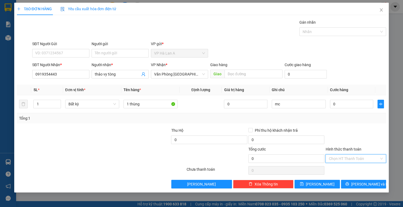
click at [345, 159] on input "Hình thức thanh toán" at bounding box center [354, 158] width 50 height 8
click at [346, 169] on div "Tại văn phòng" at bounding box center [356, 169] width 54 height 6
click at [323, 186] on span "[PERSON_NAME]" at bounding box center [320, 184] width 29 height 6
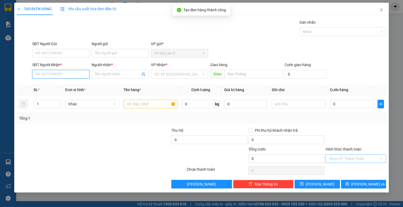
click at [75, 74] on input "SĐT Người Nhận *" at bounding box center [60, 74] width 57 height 9
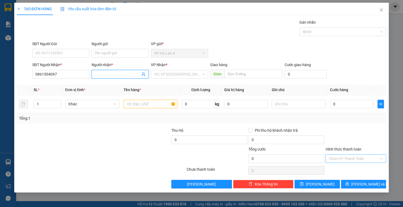
click at [117, 72] on input "Người nhận *" at bounding box center [117, 74] width 45 height 6
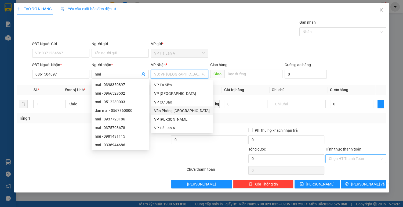
click at [168, 73] on input "search" at bounding box center [177, 74] width 47 height 8
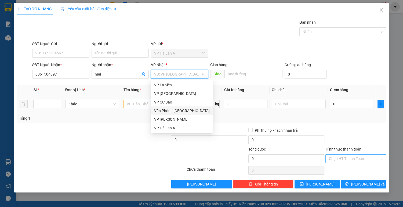
click at [164, 111] on div "Văn Phòng [GEOGRAPHIC_DATA]" at bounding box center [182, 111] width 56 height 6
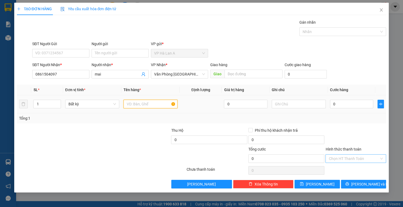
click at [144, 105] on input "text" at bounding box center [150, 104] width 54 height 9
click at [341, 101] on input "0" at bounding box center [351, 104] width 43 height 9
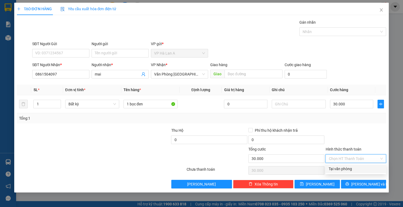
click at [338, 158] on input "Hình thức thanh toán" at bounding box center [354, 158] width 50 height 8
drag, startPoint x: 336, startPoint y: 169, endPoint x: 331, endPoint y: 174, distance: 6.6
click at [335, 169] on div "Tại văn phòng" at bounding box center [356, 169] width 54 height 6
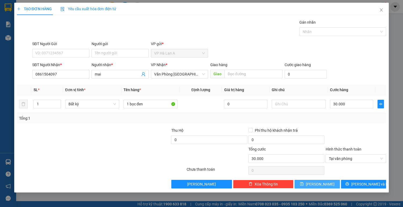
drag, startPoint x: 323, startPoint y: 186, endPoint x: 321, endPoint y: 181, distance: 5.0
click at [323, 186] on button "[PERSON_NAME]" at bounding box center [316, 184] width 45 height 9
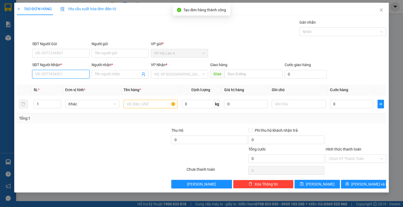
click at [67, 73] on input "SĐT Người Nhận *" at bounding box center [60, 74] width 57 height 9
click at [63, 87] on div "0937236321 - thơ" at bounding box center [60, 84] width 57 height 9
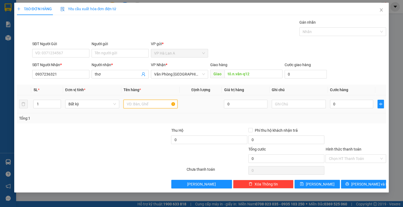
click at [133, 101] on input "text" at bounding box center [150, 104] width 54 height 9
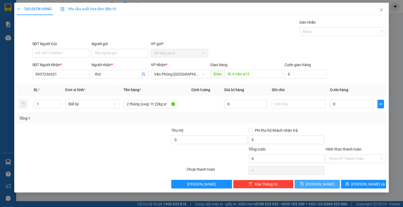
click at [304, 185] on icon "save" at bounding box center [302, 184] width 4 height 4
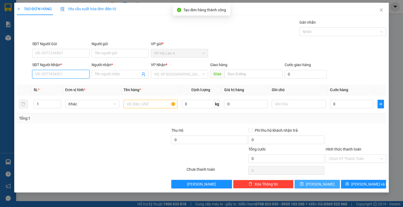
click at [67, 74] on input "SĐT Người Nhận *" at bounding box center [60, 74] width 57 height 9
click at [69, 89] on div "0918622316 - thắng" at bounding box center [60, 84] width 57 height 9
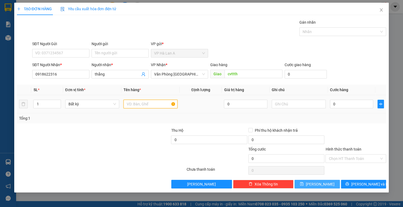
click at [129, 102] on input "text" at bounding box center [150, 104] width 54 height 9
click at [341, 104] on input "0" at bounding box center [351, 104] width 43 height 9
click at [307, 184] on button "[PERSON_NAME]" at bounding box center [316, 184] width 45 height 9
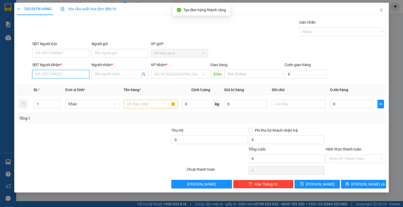
click at [64, 74] on input "SĐT Người Nhận *" at bounding box center [60, 74] width 57 height 9
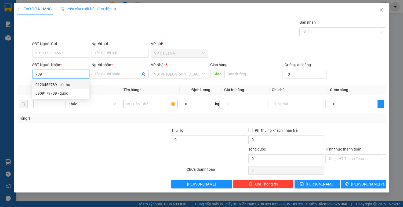
click at [65, 87] on div "0123456789 - cô thơ" at bounding box center [60, 85] width 51 height 6
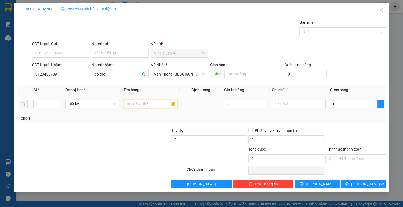
click at [144, 105] on input "text" at bounding box center [150, 104] width 54 height 9
click at [144, 105] on input "3 bọc" at bounding box center [150, 104] width 54 height 9
click at [304, 185] on button "[PERSON_NAME]" at bounding box center [316, 184] width 45 height 9
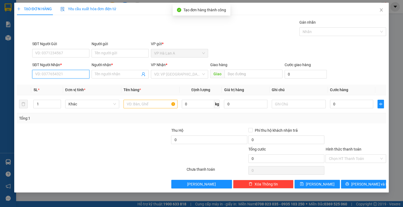
click at [71, 74] on input "SĐT Người Nhận *" at bounding box center [60, 74] width 57 height 9
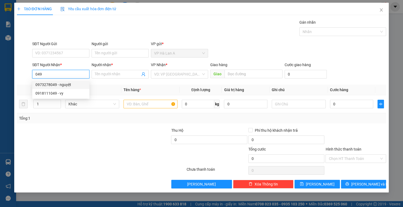
click at [59, 86] on div "0973278049 - nguyệt" at bounding box center [60, 85] width 51 height 6
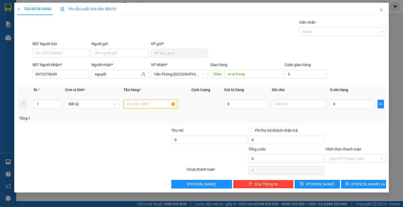
click at [145, 104] on input "text" at bounding box center [150, 104] width 54 height 9
click at [358, 107] on input "0" at bounding box center [351, 104] width 43 height 9
click at [345, 155] on input "Hình thức thanh toán" at bounding box center [354, 158] width 50 height 8
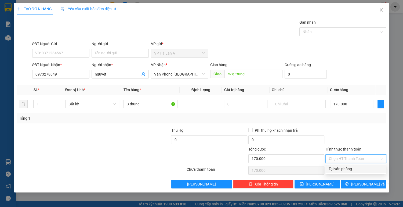
click at [339, 167] on div "Tại văn phòng" at bounding box center [356, 169] width 54 height 6
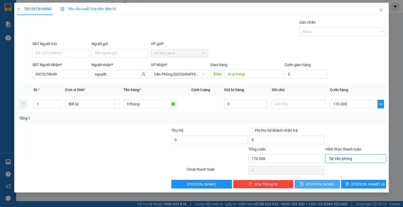
click at [325, 181] on button "[PERSON_NAME]" at bounding box center [316, 184] width 45 height 9
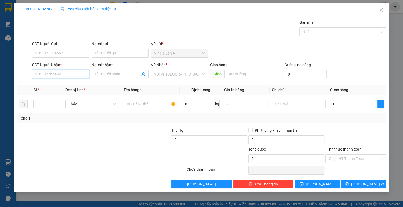
click at [63, 71] on input "SĐT Người Nhận *" at bounding box center [60, 74] width 57 height 9
drag, startPoint x: 49, startPoint y: 86, endPoint x: 145, endPoint y: 113, distance: 99.8
click at [49, 86] on div "0937467710 - nga" at bounding box center [60, 85] width 51 height 6
click at [147, 106] on input "text" at bounding box center [150, 104] width 54 height 9
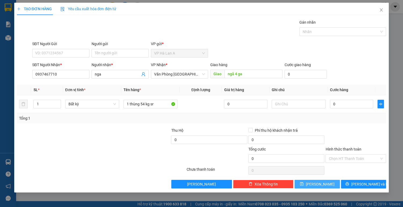
click at [308, 182] on button "[PERSON_NAME]" at bounding box center [316, 184] width 45 height 9
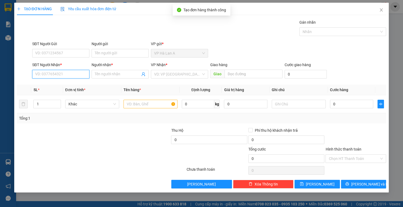
click at [74, 75] on input "SĐT Người Nhận *" at bounding box center [60, 74] width 57 height 9
click at [65, 86] on div "0986476026 - trang" at bounding box center [60, 85] width 51 height 6
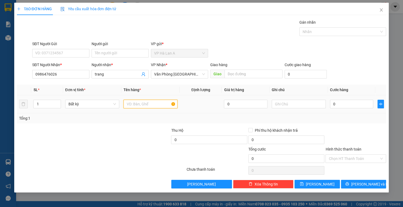
click at [130, 105] on input "text" at bounding box center [150, 104] width 54 height 9
click at [353, 100] on input "0" at bounding box center [351, 104] width 43 height 9
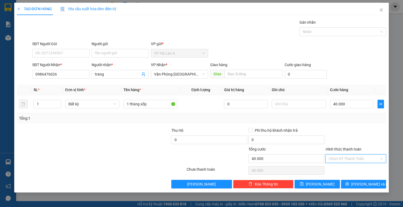
drag, startPoint x: 346, startPoint y: 158, endPoint x: 342, endPoint y: 178, distance: 20.4
click at [346, 158] on input "Hình thức thanh toán" at bounding box center [354, 158] width 50 height 8
click at [344, 170] on div "Tại văn phòng" at bounding box center [356, 169] width 54 height 6
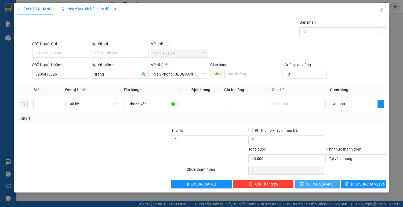
click at [321, 183] on span "[PERSON_NAME]" at bounding box center [320, 184] width 29 height 6
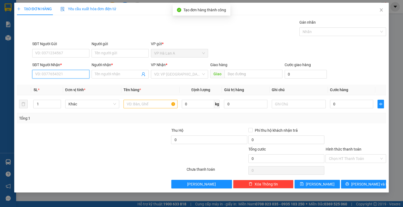
click at [71, 76] on input "SĐT Người Nhận *" at bounding box center [60, 74] width 57 height 9
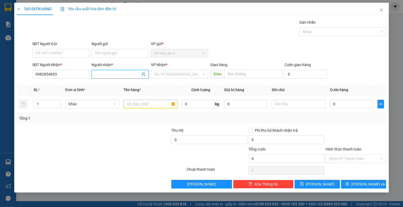
click at [106, 74] on input "Người nhận *" at bounding box center [117, 74] width 45 height 6
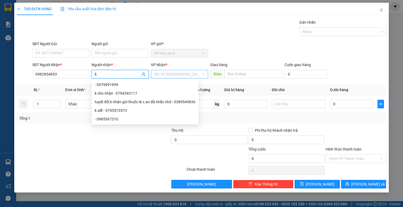
click at [161, 74] on input "search" at bounding box center [177, 74] width 47 height 8
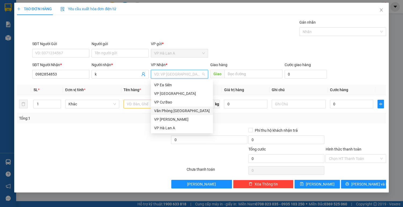
click at [165, 112] on div "Văn Phòng [GEOGRAPHIC_DATA]" at bounding box center [182, 111] width 56 height 6
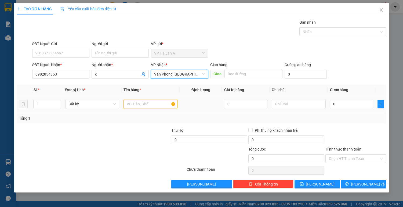
click at [141, 106] on input "text" at bounding box center [150, 104] width 54 height 9
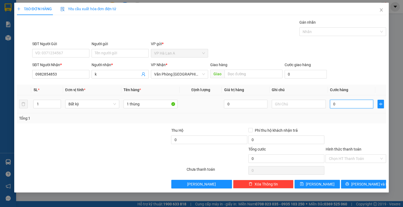
click at [346, 104] on input "0" at bounding box center [351, 104] width 43 height 9
click at [344, 159] on input "Hình thức thanh toán" at bounding box center [354, 158] width 50 height 8
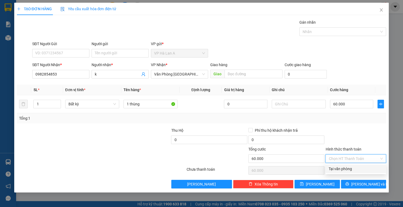
click at [342, 169] on div "Tại văn phòng" at bounding box center [356, 169] width 54 height 6
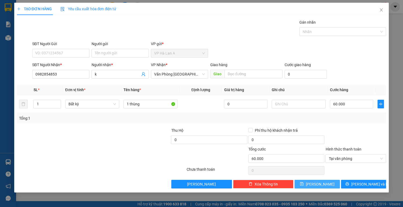
drag, startPoint x: 323, startPoint y: 184, endPoint x: 291, endPoint y: 167, distance: 36.4
click at [323, 183] on span "[PERSON_NAME]" at bounding box center [320, 184] width 29 height 6
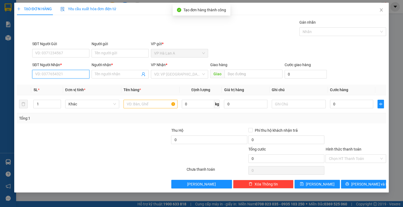
click at [59, 75] on input "SĐT Người Nhận *" at bounding box center [60, 74] width 57 height 9
click at [53, 86] on div "0395260338 - vũ" at bounding box center [60, 85] width 51 height 6
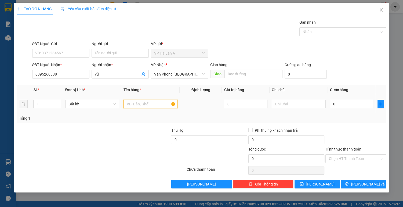
click at [137, 103] on input "text" at bounding box center [150, 104] width 54 height 9
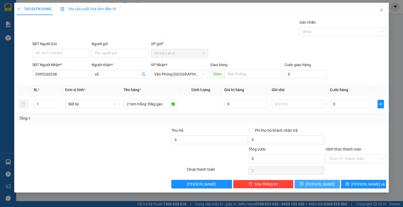
click at [304, 183] on button "[PERSON_NAME]" at bounding box center [316, 184] width 45 height 9
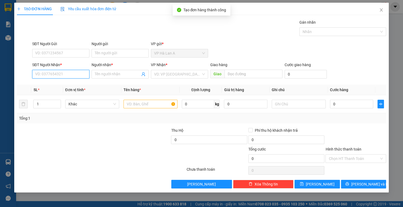
click at [70, 75] on input "SĐT Người Nhận *" at bounding box center [60, 74] width 57 height 9
click at [67, 86] on div "0941821868 - huân" at bounding box center [60, 85] width 51 height 6
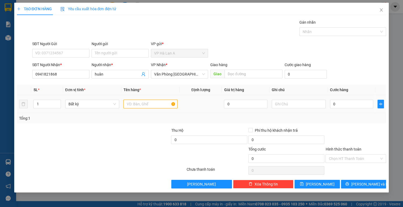
click at [131, 101] on input "text" at bounding box center [150, 104] width 54 height 9
click at [356, 102] on input "0" at bounding box center [351, 104] width 43 height 9
click at [347, 154] on input "Hình thức thanh toán" at bounding box center [354, 158] width 50 height 8
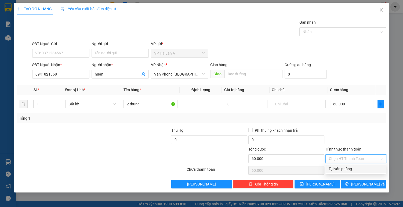
click at [345, 166] on div "Tại văn phòng" at bounding box center [356, 169] width 54 height 6
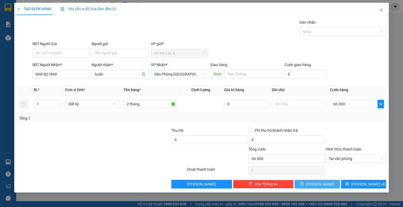
click at [333, 184] on button "[PERSON_NAME]" at bounding box center [316, 184] width 45 height 9
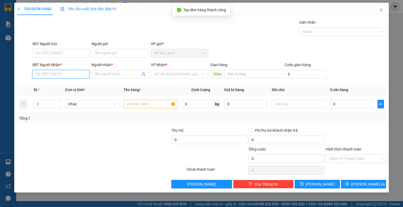
click at [83, 73] on input "SĐT Người Nhận *" at bounding box center [60, 74] width 57 height 9
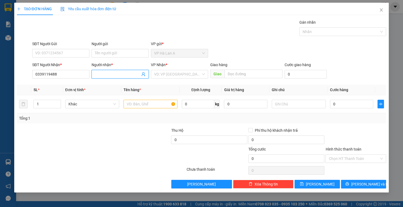
click at [99, 74] on input "Người nhận *" at bounding box center [117, 74] width 45 height 6
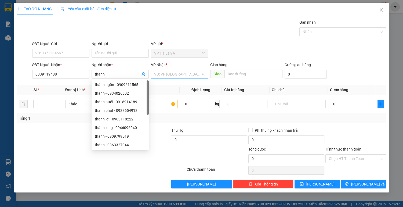
click at [170, 74] on input "search" at bounding box center [177, 74] width 47 height 8
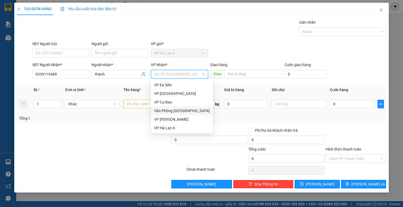
drag, startPoint x: 165, startPoint y: 111, endPoint x: 156, endPoint y: 110, distance: 9.7
click at [165, 111] on div "Văn Phòng [GEOGRAPHIC_DATA]" at bounding box center [182, 111] width 56 height 6
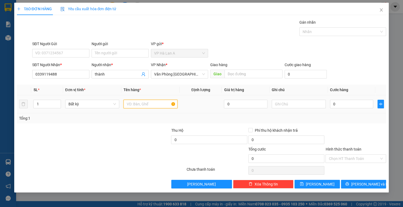
click at [136, 104] on input "text" at bounding box center [150, 104] width 54 height 9
click at [358, 103] on input "0" at bounding box center [351, 104] width 43 height 9
click at [346, 158] on input "Hình thức thanh toán" at bounding box center [354, 158] width 50 height 8
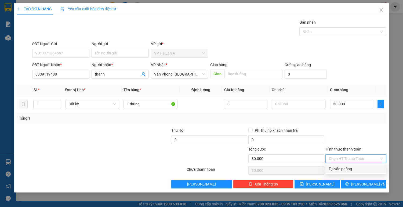
click at [342, 169] on div "Tại văn phòng" at bounding box center [356, 169] width 54 height 6
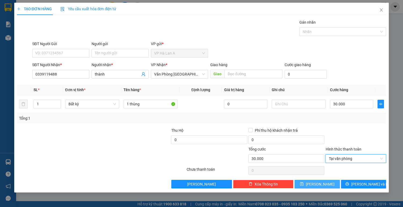
click at [327, 183] on button "[PERSON_NAME]" at bounding box center [316, 184] width 45 height 9
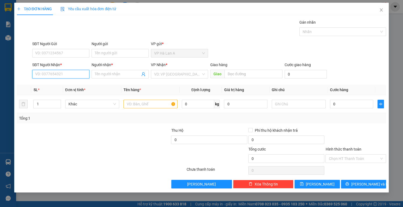
click at [64, 72] on input "SĐT Người Nhận *" at bounding box center [60, 74] width 57 height 9
click at [107, 73] on input "Người nhận *" at bounding box center [117, 74] width 45 height 6
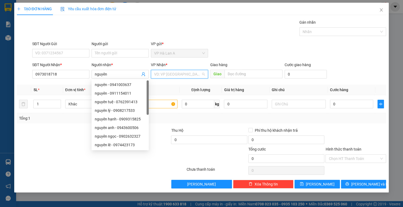
click at [184, 74] on input "search" at bounding box center [177, 74] width 47 height 8
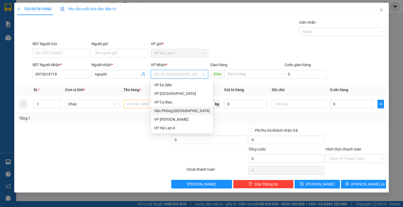
click at [173, 109] on div "Văn Phòng [GEOGRAPHIC_DATA]" at bounding box center [182, 111] width 56 height 6
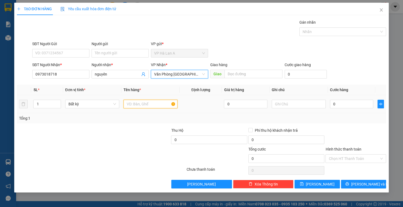
click at [133, 104] on input "text" at bounding box center [150, 104] width 54 height 9
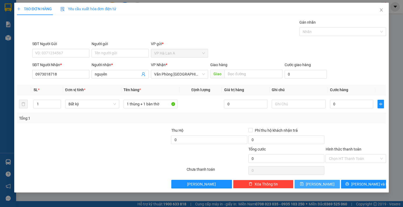
click at [309, 185] on button "[PERSON_NAME]" at bounding box center [316, 184] width 45 height 9
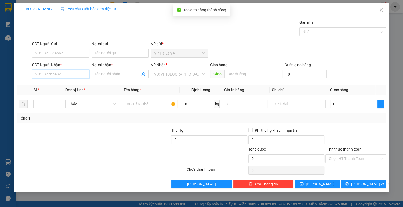
click at [70, 76] on input "SĐT Người Nhận *" at bounding box center [60, 74] width 57 height 9
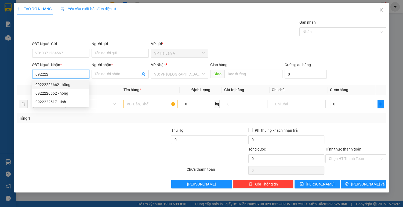
click at [63, 85] on div "09222226662 - hồng" at bounding box center [60, 85] width 51 height 6
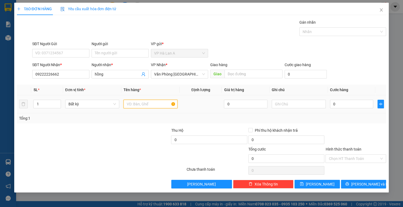
click at [157, 103] on input "text" at bounding box center [150, 104] width 54 height 9
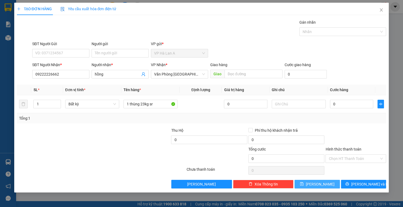
click at [319, 185] on span "[PERSON_NAME]" at bounding box center [320, 184] width 29 height 6
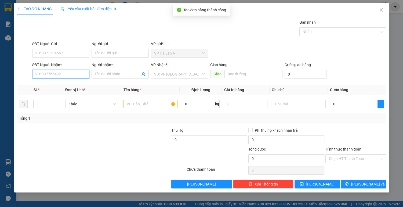
click at [61, 73] on input "SĐT Người Nhận *" at bounding box center [60, 74] width 57 height 9
click at [381, 10] on icon "close" at bounding box center [381, 9] width 3 height 3
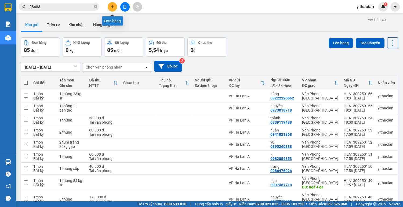
click at [111, 6] on icon "plus" at bounding box center [113, 7] width 4 height 4
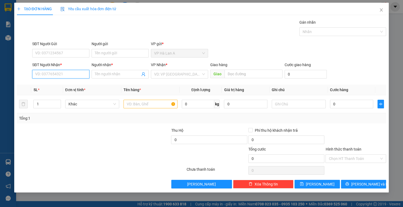
click at [57, 75] on input "SĐT Người Nhận *" at bounding box center [60, 74] width 57 height 9
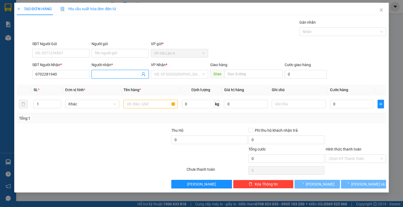
click at [114, 74] on input "Người nhận *" at bounding box center [117, 74] width 45 height 6
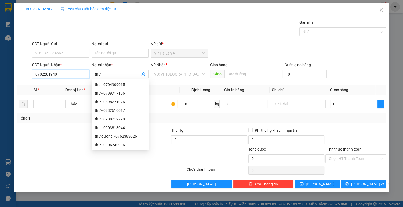
click at [61, 76] on input "0702281940" at bounding box center [60, 74] width 57 height 9
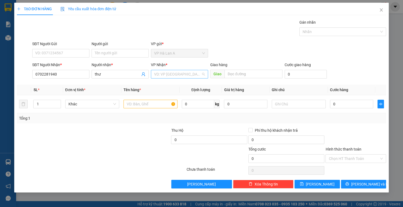
click at [171, 75] on input "search" at bounding box center [177, 74] width 47 height 8
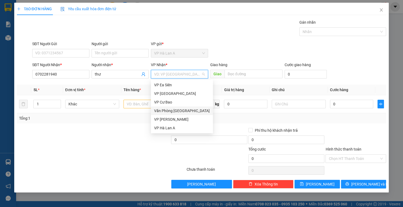
click at [164, 112] on div "Văn Phòng [GEOGRAPHIC_DATA]" at bounding box center [182, 111] width 56 height 6
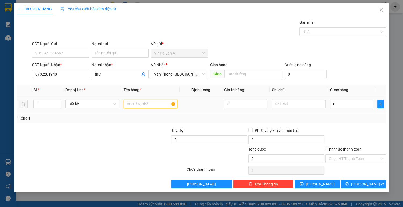
click at [145, 104] on input "text" at bounding box center [150, 104] width 54 height 9
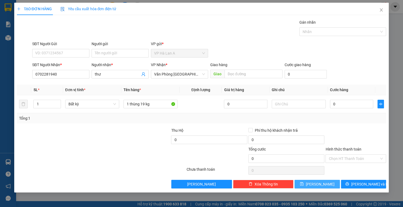
click at [320, 184] on span "[PERSON_NAME]" at bounding box center [320, 184] width 29 height 6
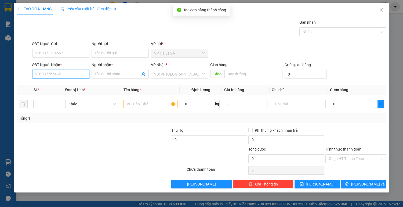
click at [76, 71] on input "SĐT Người Nhận *" at bounding box center [60, 74] width 57 height 9
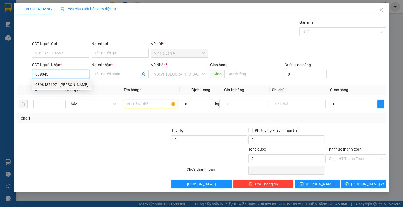
click at [68, 86] on div "0398435697 - [PERSON_NAME]" at bounding box center [61, 85] width 53 height 6
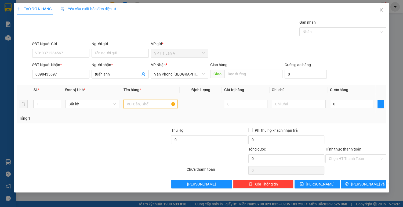
click at [135, 103] on input "text" at bounding box center [150, 104] width 54 height 9
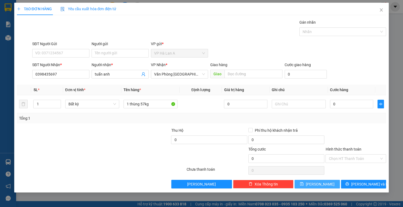
click at [327, 184] on button "[PERSON_NAME]" at bounding box center [316, 184] width 45 height 9
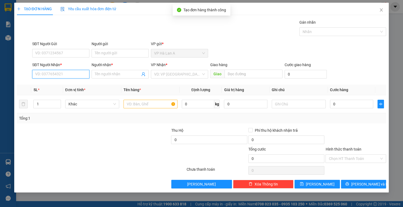
click at [62, 75] on input "SĐT Người Nhận *" at bounding box center [60, 74] width 57 height 9
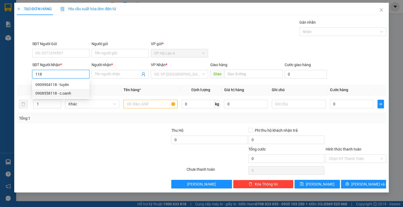
click at [60, 93] on div "0908558118 - c.oanh" at bounding box center [60, 93] width 51 height 6
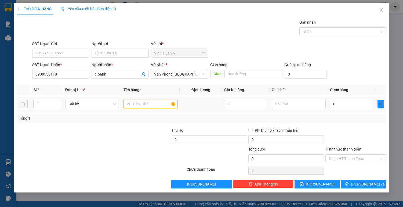
click at [136, 101] on input "text" at bounding box center [150, 104] width 54 height 9
click at [359, 107] on input "0" at bounding box center [351, 104] width 43 height 9
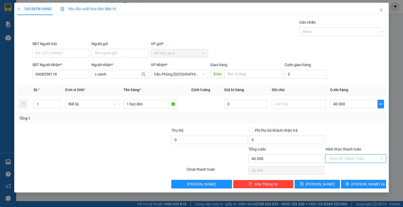
click at [343, 156] on input "Hình thức thanh toán" at bounding box center [354, 158] width 50 height 8
click at [340, 168] on div "Tại văn phòng" at bounding box center [356, 169] width 54 height 6
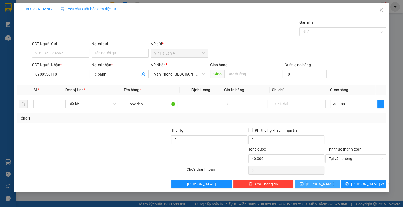
click at [327, 183] on button "[PERSON_NAME]" at bounding box center [316, 184] width 45 height 9
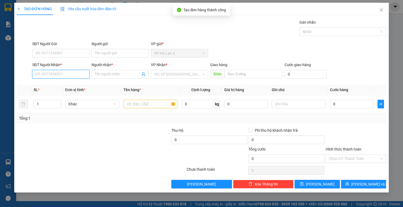
click at [65, 75] on input "SĐT Người Nhận *" at bounding box center [60, 74] width 57 height 9
click at [61, 85] on div "0972536667 - sỹ" at bounding box center [60, 85] width 51 height 6
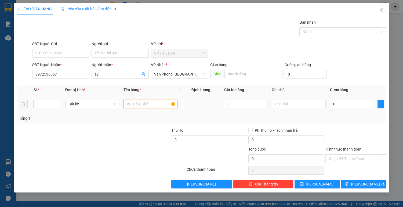
click at [133, 104] on input "text" at bounding box center [150, 104] width 54 height 9
click at [351, 101] on input "0" at bounding box center [351, 104] width 43 height 9
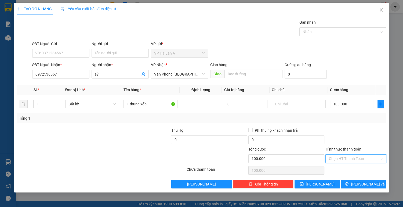
click at [344, 158] on input "Hình thức thanh toán" at bounding box center [354, 158] width 50 height 8
click at [341, 170] on div "Tại văn phòng" at bounding box center [356, 169] width 54 height 6
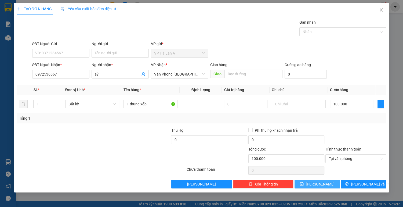
click at [317, 184] on span "[PERSON_NAME]" at bounding box center [320, 184] width 29 height 6
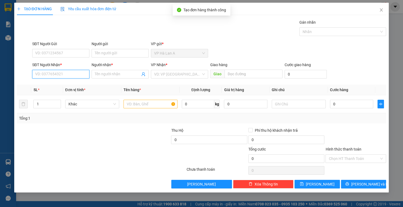
click at [76, 73] on input "SĐT Người Nhận *" at bounding box center [60, 74] width 57 height 9
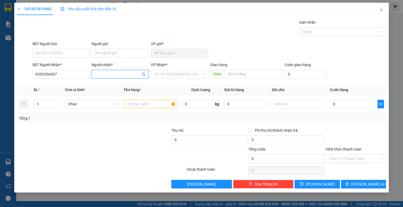
click at [115, 76] on input "Người nhận *" at bounding box center [117, 74] width 45 height 6
click at [188, 76] on input "search" at bounding box center [177, 74] width 47 height 8
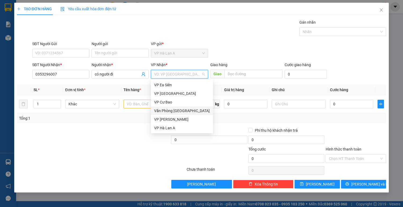
click at [175, 111] on div "Văn Phòng [GEOGRAPHIC_DATA]" at bounding box center [182, 111] width 56 height 6
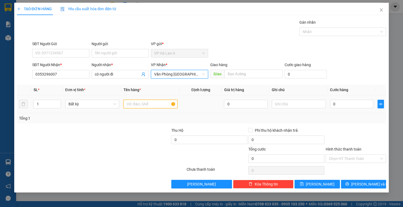
click at [141, 104] on input "text" at bounding box center [150, 104] width 54 height 9
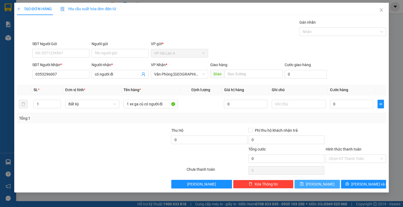
click at [315, 183] on button "[PERSON_NAME]" at bounding box center [316, 184] width 45 height 9
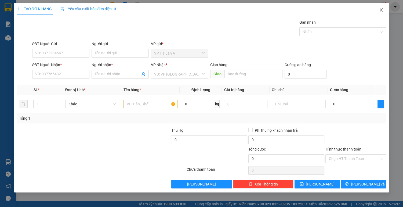
click at [381, 10] on icon "close" at bounding box center [381, 10] width 4 height 4
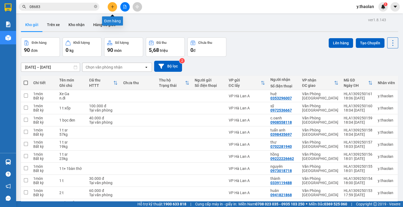
click at [114, 9] on button at bounding box center [112, 6] width 9 height 9
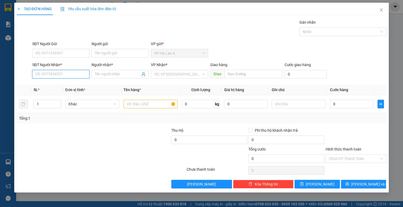
click at [59, 74] on input "SĐT Người Nhận *" at bounding box center [60, 74] width 57 height 9
click at [62, 84] on div "0931748490 - thục" at bounding box center [60, 85] width 51 height 6
click at [134, 102] on input "text" at bounding box center [150, 104] width 54 height 9
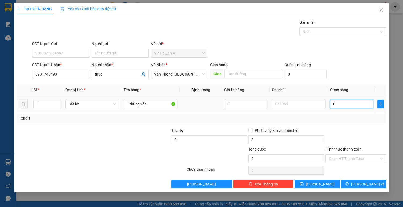
click at [351, 104] on input "0" at bounding box center [351, 104] width 43 height 9
click at [355, 157] on input "Hình thức thanh toán" at bounding box center [354, 158] width 50 height 8
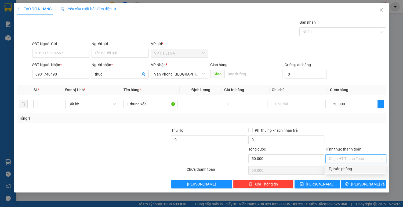
click at [351, 168] on div "Tại văn phòng" at bounding box center [356, 169] width 54 height 6
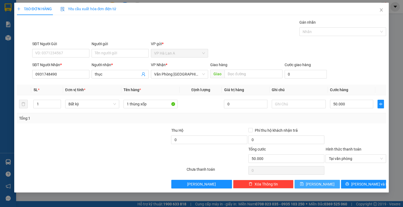
click at [322, 185] on span "[PERSON_NAME]" at bounding box center [320, 184] width 29 height 6
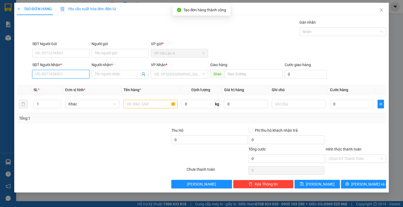
click at [74, 77] on input "SĐT Người Nhận *" at bounding box center [60, 74] width 57 height 9
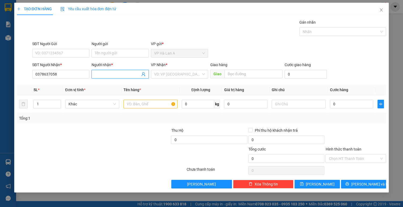
click at [119, 74] on input "Người nhận *" at bounding box center [117, 74] width 45 height 6
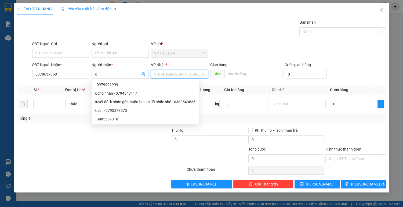
click at [180, 74] on input "search" at bounding box center [177, 74] width 47 height 8
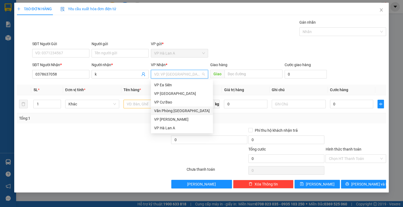
click at [176, 111] on div "Văn Phòng [GEOGRAPHIC_DATA]" at bounding box center [182, 111] width 56 height 6
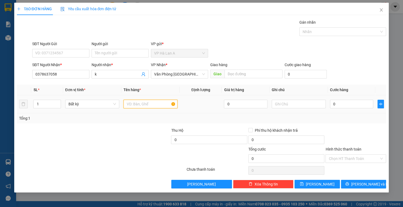
click at [134, 104] on input "text" at bounding box center [150, 104] width 54 height 9
click at [349, 101] on input "0" at bounding box center [351, 104] width 43 height 9
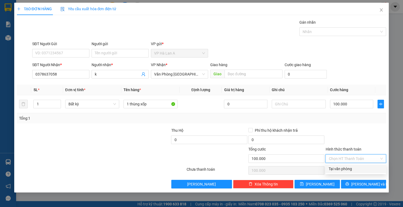
click at [341, 158] on input "Hình thức thanh toán" at bounding box center [354, 158] width 50 height 8
click at [339, 169] on div "Tại văn phòng" at bounding box center [356, 169] width 54 height 6
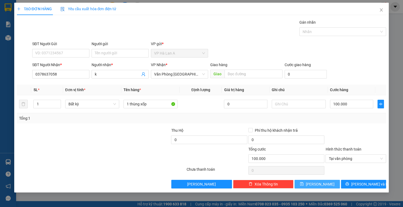
click at [326, 184] on button "[PERSON_NAME]" at bounding box center [316, 184] width 45 height 9
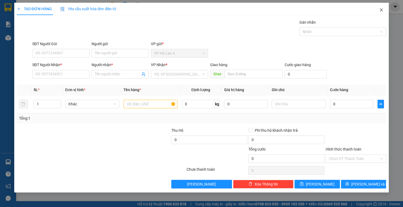
click at [383, 10] on icon "close" at bounding box center [381, 10] width 4 height 4
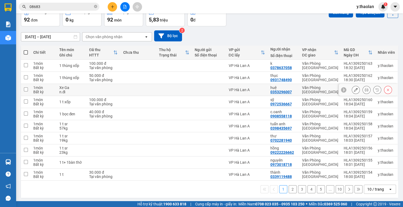
scroll to position [31, 0]
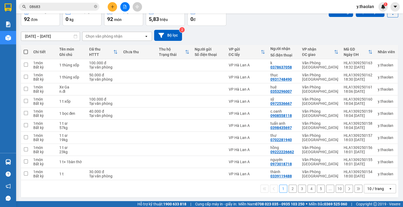
click at [380, 188] on div "10 / trang" at bounding box center [375, 188] width 17 height 5
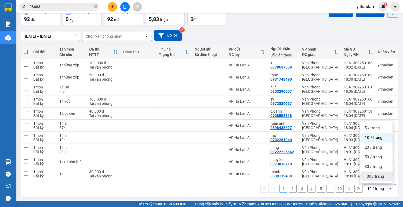
click at [377, 175] on span "100 / trang" at bounding box center [373, 175] width 19 height 5
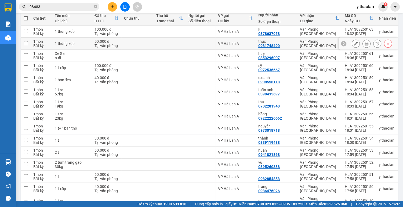
scroll to position [0, 0]
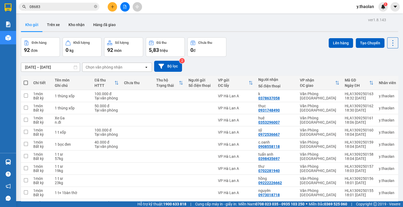
click at [24, 83] on span at bounding box center [26, 83] width 4 height 4
click at [26, 80] on input "checkbox" at bounding box center [26, 80] width 0 height 0
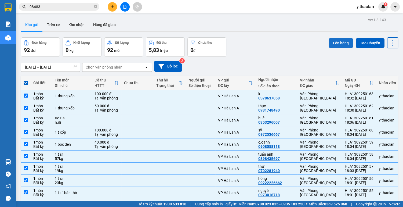
click at [344, 43] on button "Lên hàng" at bounding box center [341, 43] width 24 height 10
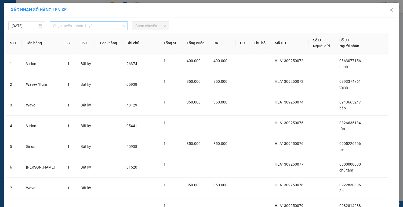
click at [106, 26] on span "Chọn tuyến - nhóm tuyến" at bounding box center [89, 26] width 72 height 8
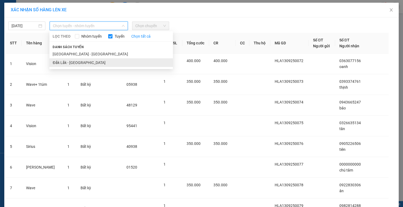
click at [72, 64] on li "Đắk Lắk - [GEOGRAPHIC_DATA]" at bounding box center [110, 62] width 123 height 9
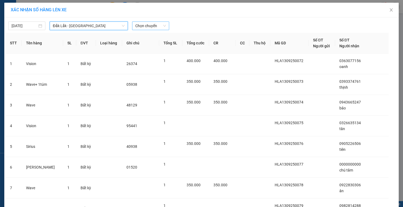
click at [158, 27] on span "Chọn chuyến" at bounding box center [150, 26] width 31 height 8
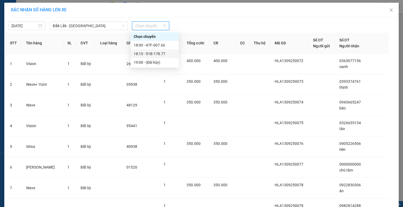
click at [161, 54] on div "18:15 - 51B-178.77" at bounding box center [155, 54] width 42 height 6
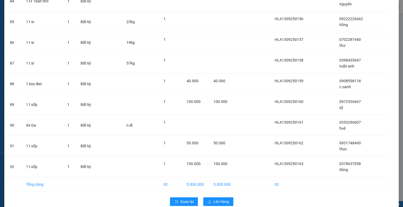
scroll to position [1772, 0]
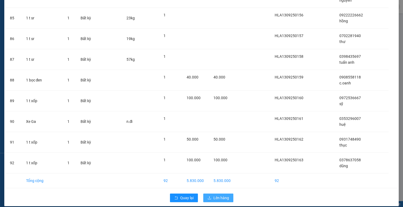
click at [224, 195] on span "Lên hàng" at bounding box center [221, 198] width 16 height 6
